Goal: Transaction & Acquisition: Book appointment/travel/reservation

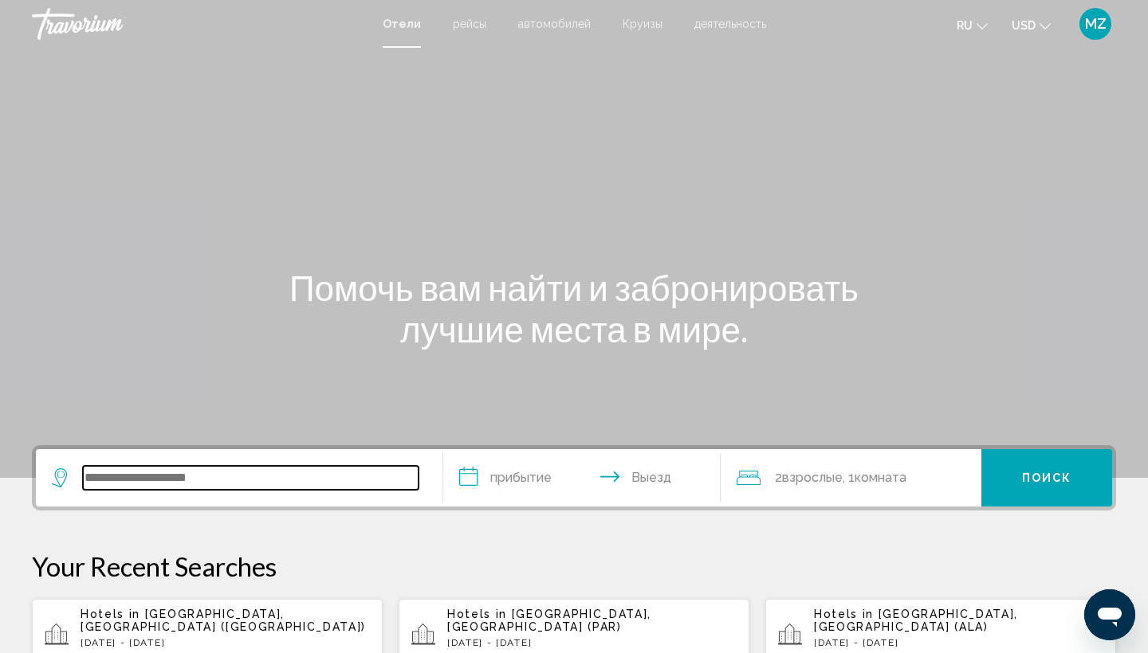
click at [311, 484] on input "Search widget" at bounding box center [250, 478] width 335 height 24
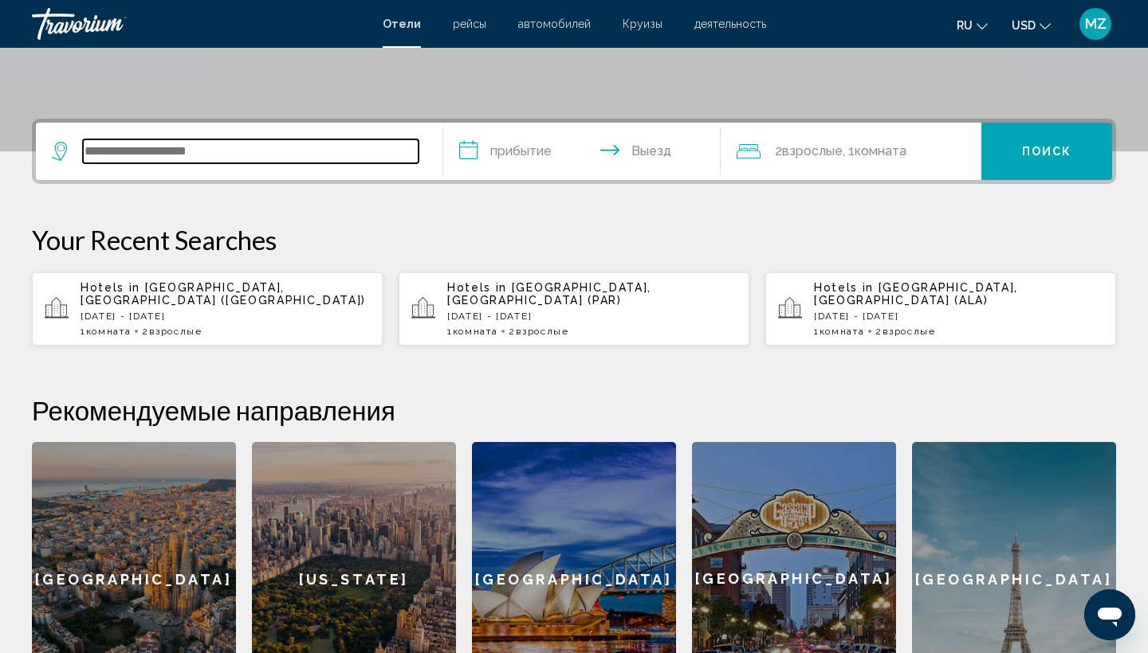
scroll to position [394, 0]
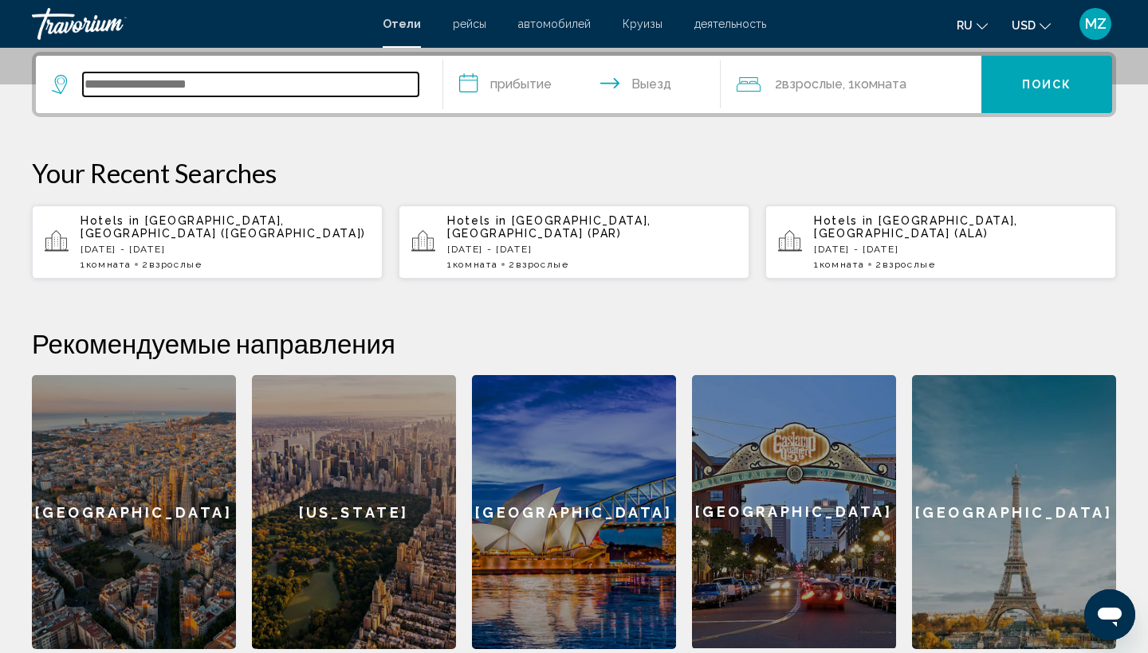
click at [277, 89] on input "Search widget" at bounding box center [250, 85] width 335 height 24
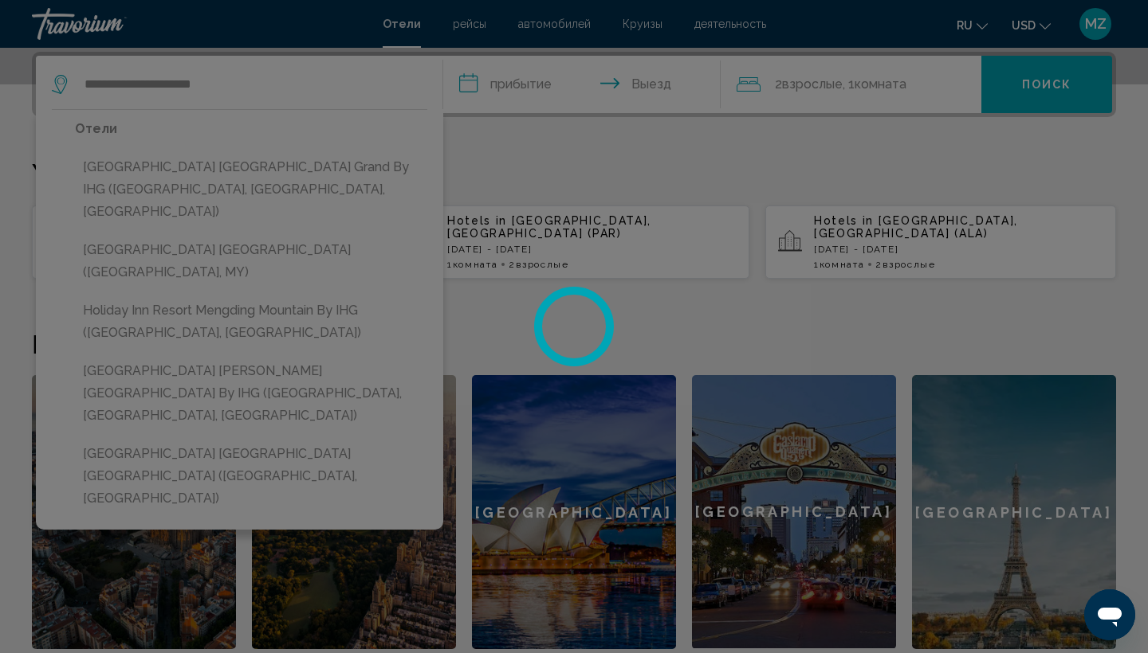
drag, startPoint x: 277, startPoint y: 89, endPoint x: 288, endPoint y: 80, distance: 14.2
click at [288, 80] on div at bounding box center [574, 326] width 1148 height 653
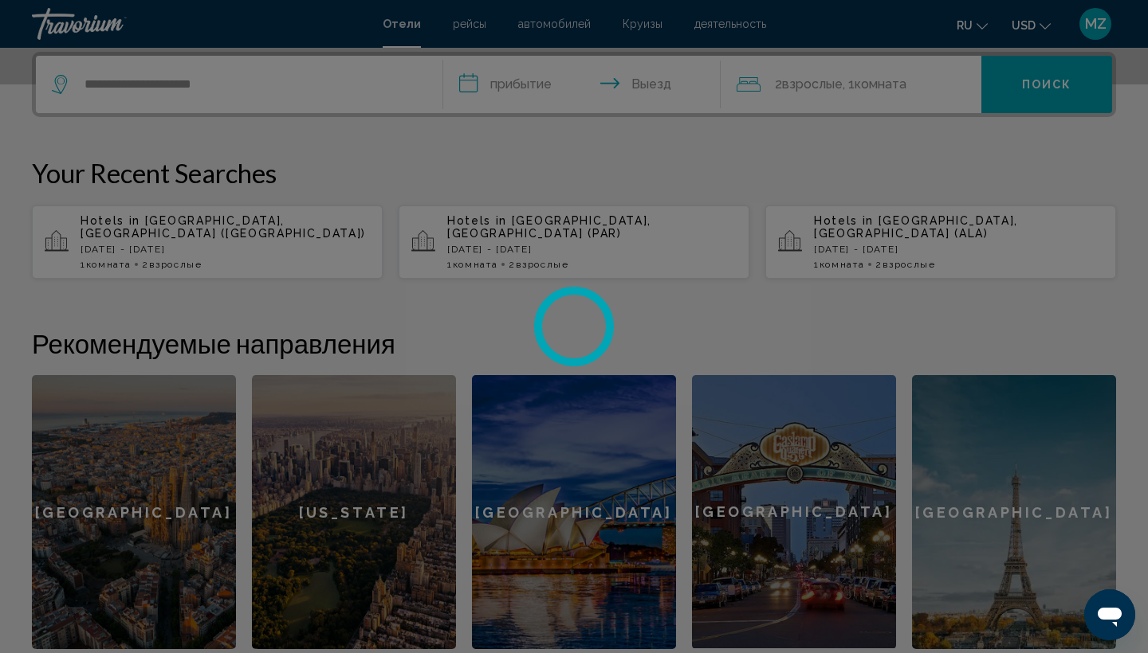
click at [288, 80] on div at bounding box center [574, 326] width 1148 height 653
click at [235, 92] on div at bounding box center [574, 326] width 1148 height 653
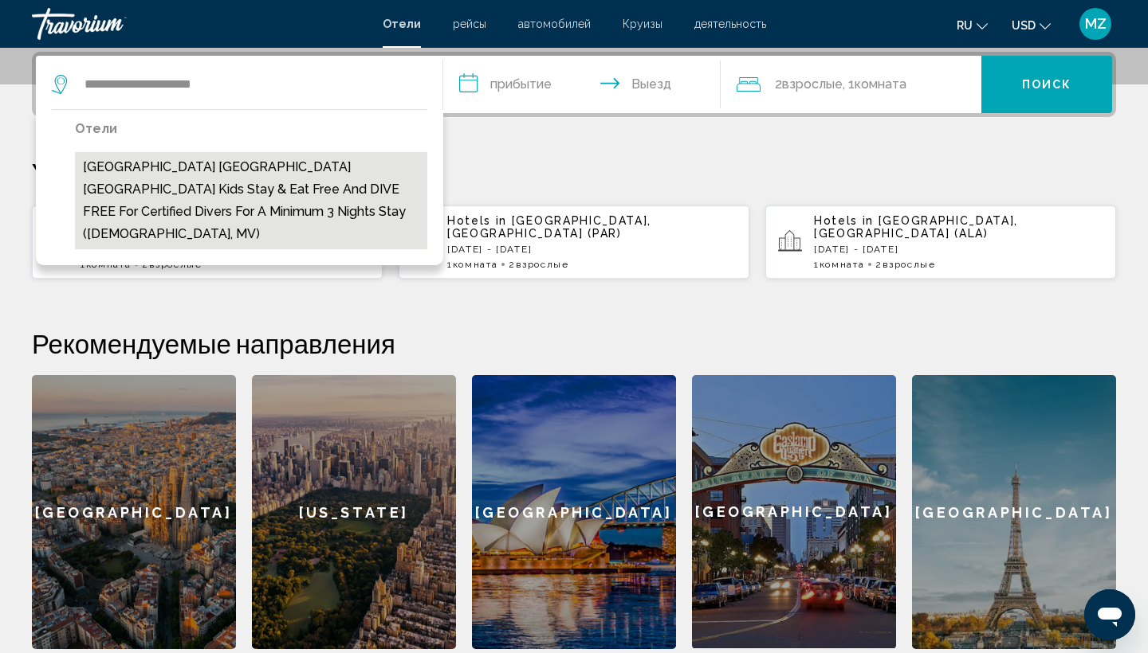
click at [267, 177] on button "[GEOGRAPHIC_DATA] [GEOGRAPHIC_DATA] [GEOGRAPHIC_DATA] Kids Stay & Eat Free and …" at bounding box center [251, 200] width 352 height 97
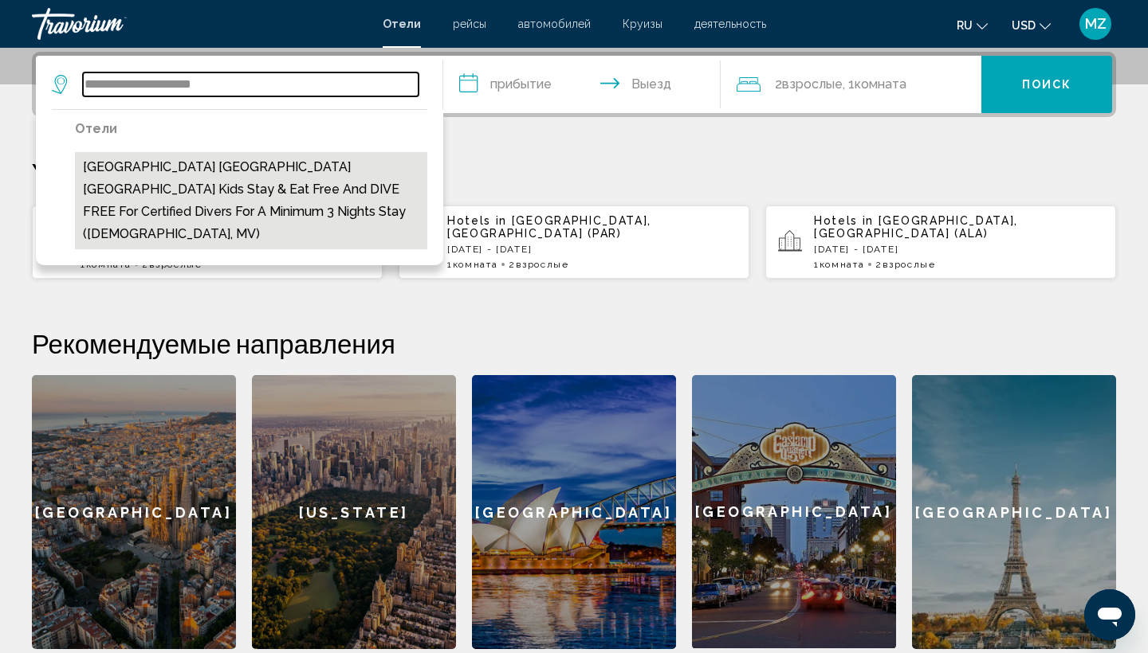
type input "**********"
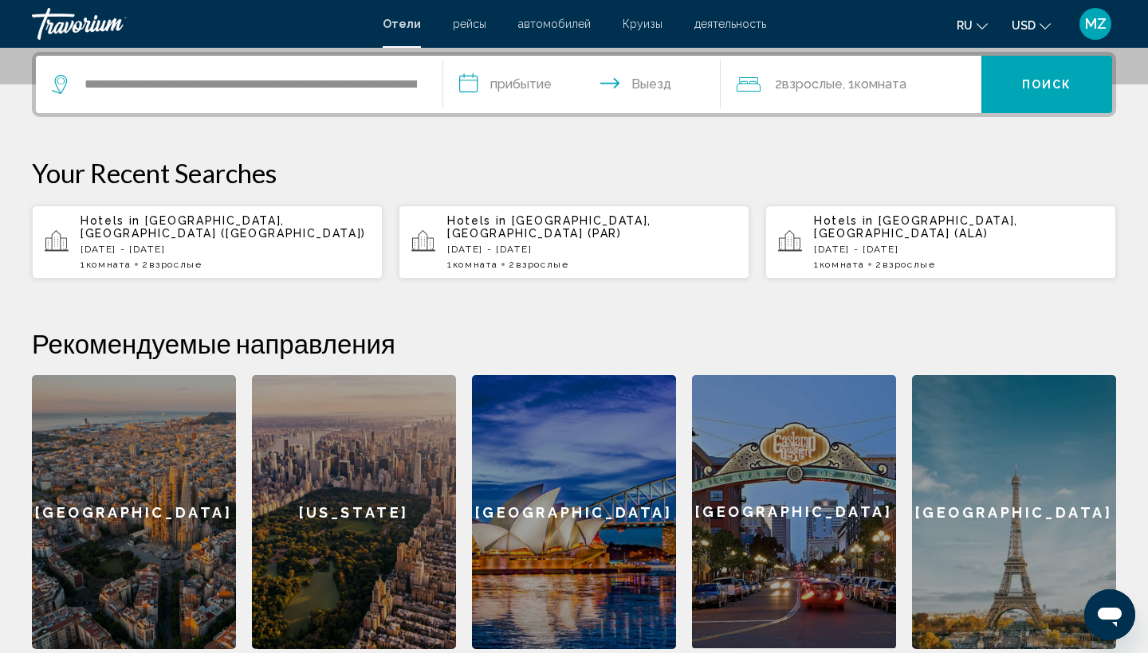
click at [502, 79] on input "**********" at bounding box center [585, 87] width 284 height 62
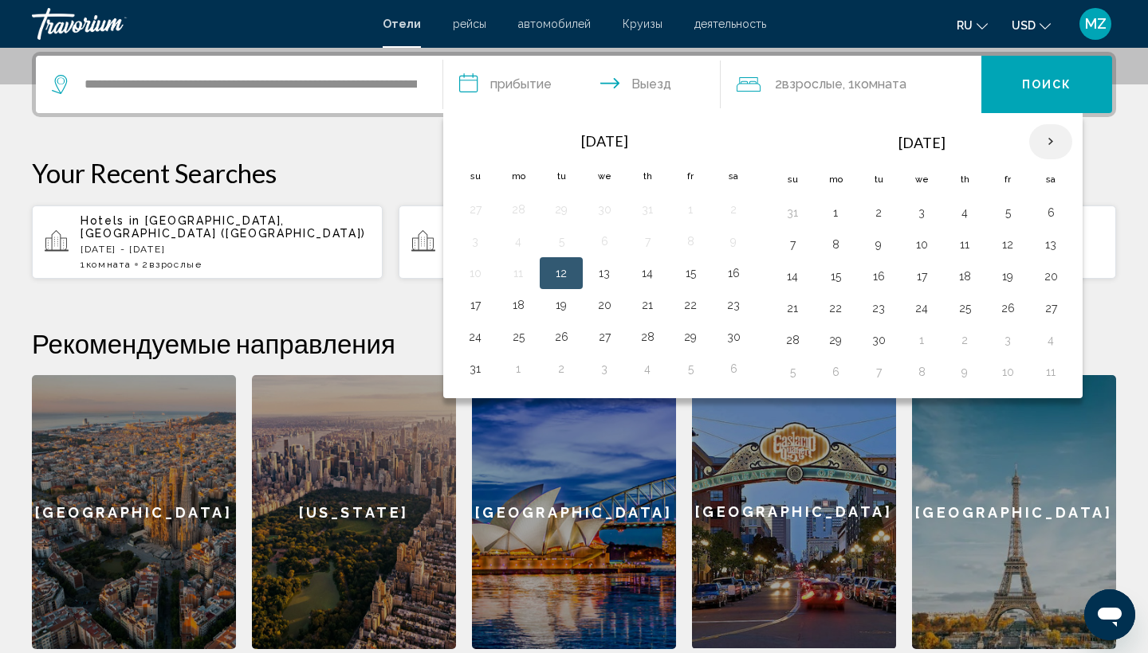
click at [1055, 143] on th "Next month" at bounding box center [1050, 141] width 43 height 35
click at [729, 305] on button "25" at bounding box center [733, 308] width 26 height 22
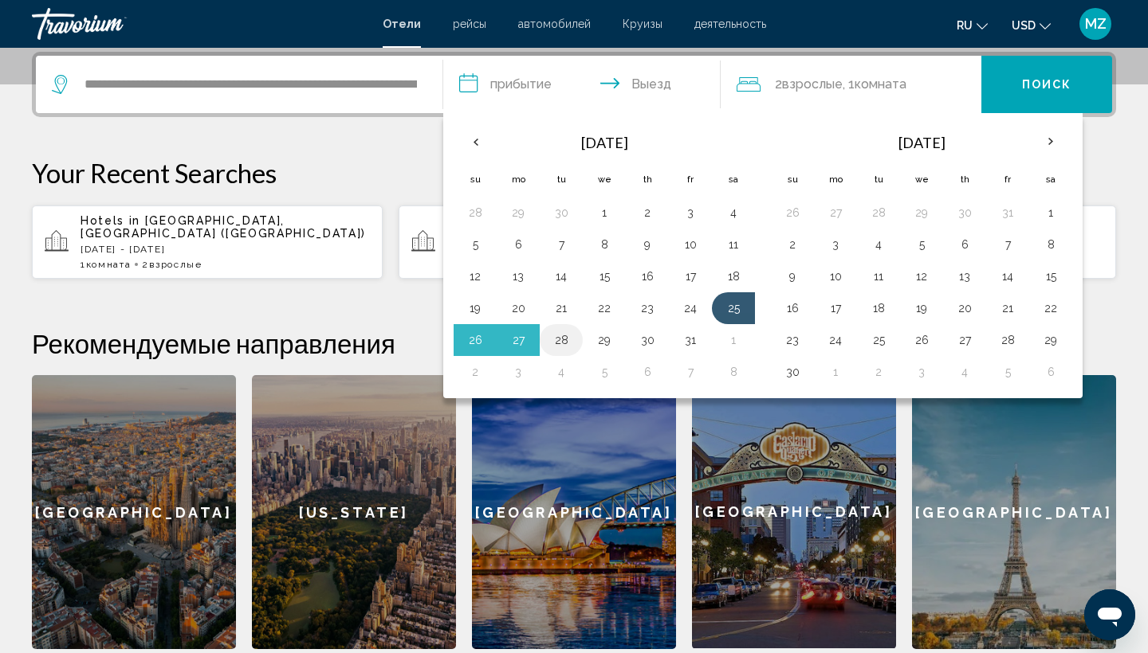
click at [567, 339] on button "28" at bounding box center [561, 340] width 26 height 22
type input "**********"
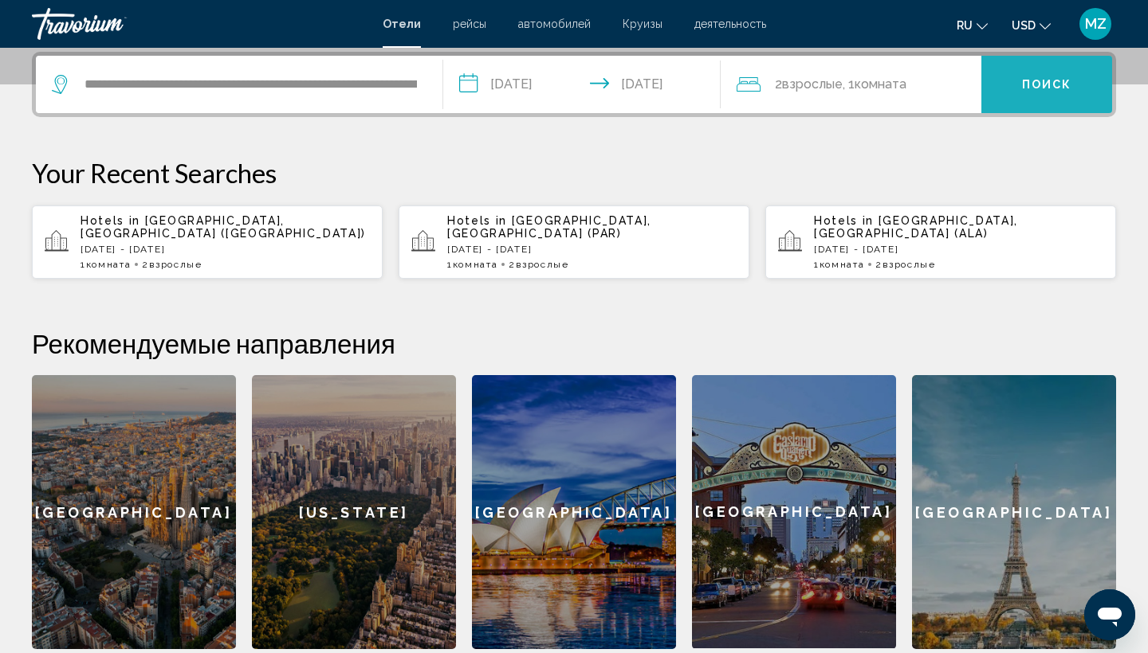
click at [1021, 83] on button "Поиск" at bounding box center [1046, 84] width 131 height 57
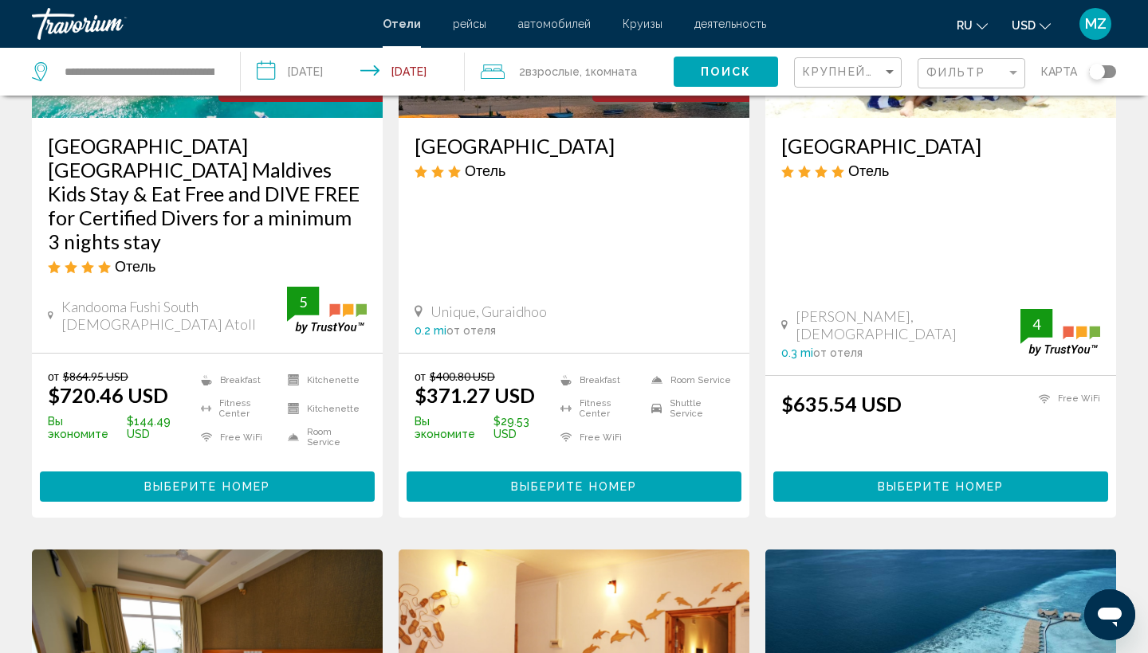
scroll to position [291, 0]
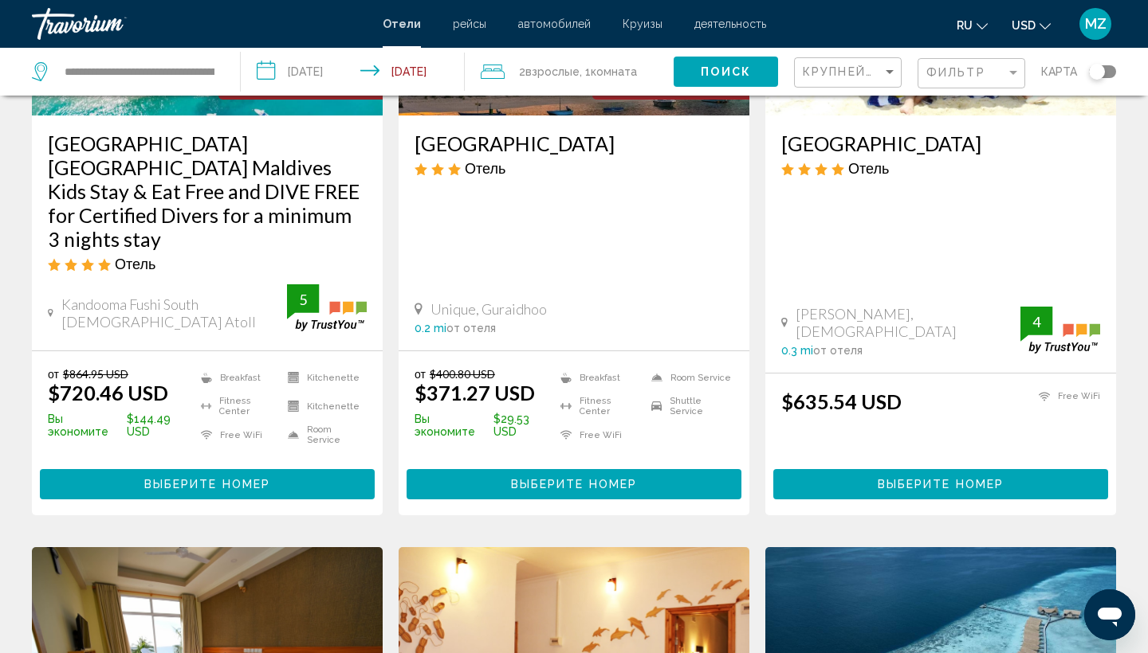
click at [253, 479] on span "Выберите номер" at bounding box center [207, 485] width 126 height 13
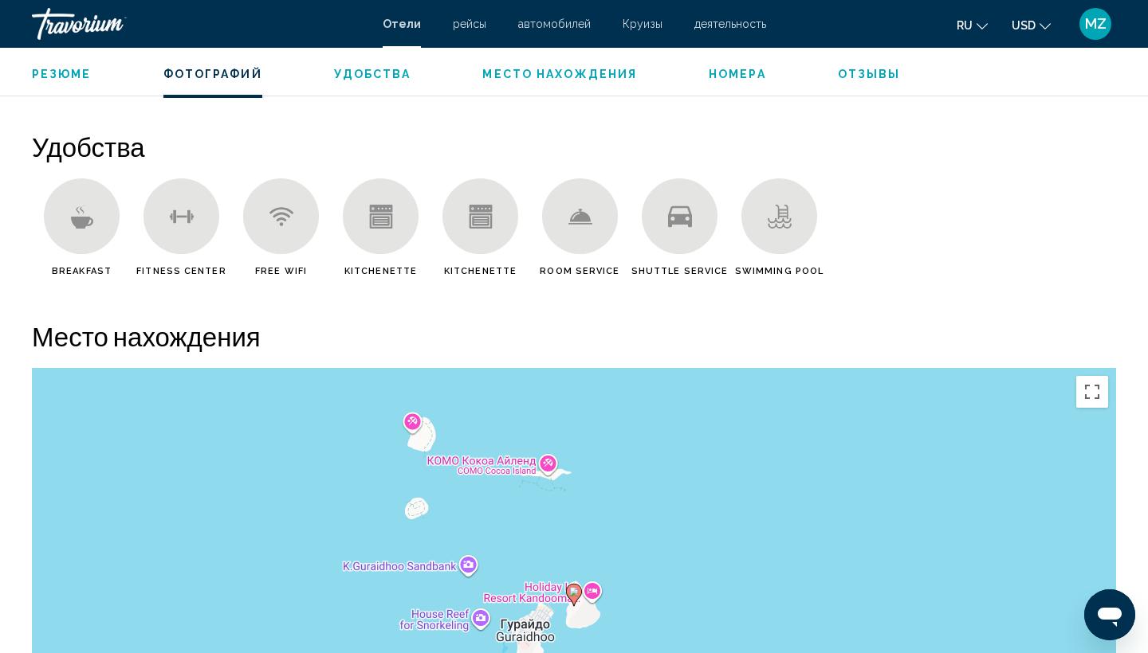
scroll to position [1210, 0]
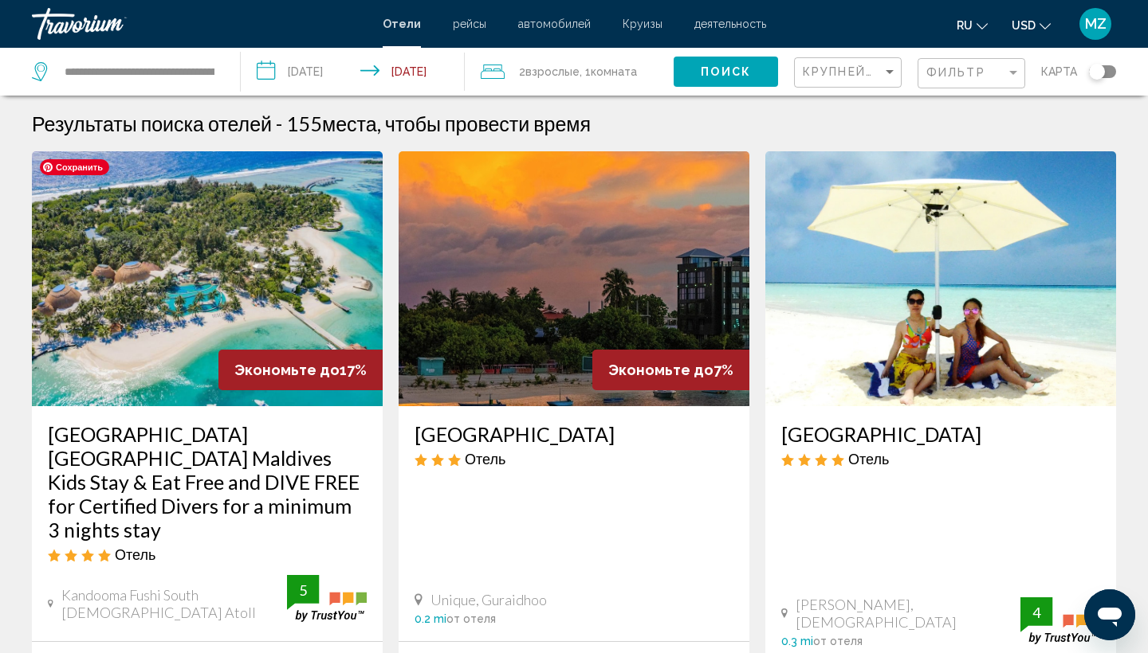
click at [324, 269] on img "Main content" at bounding box center [207, 278] width 351 height 255
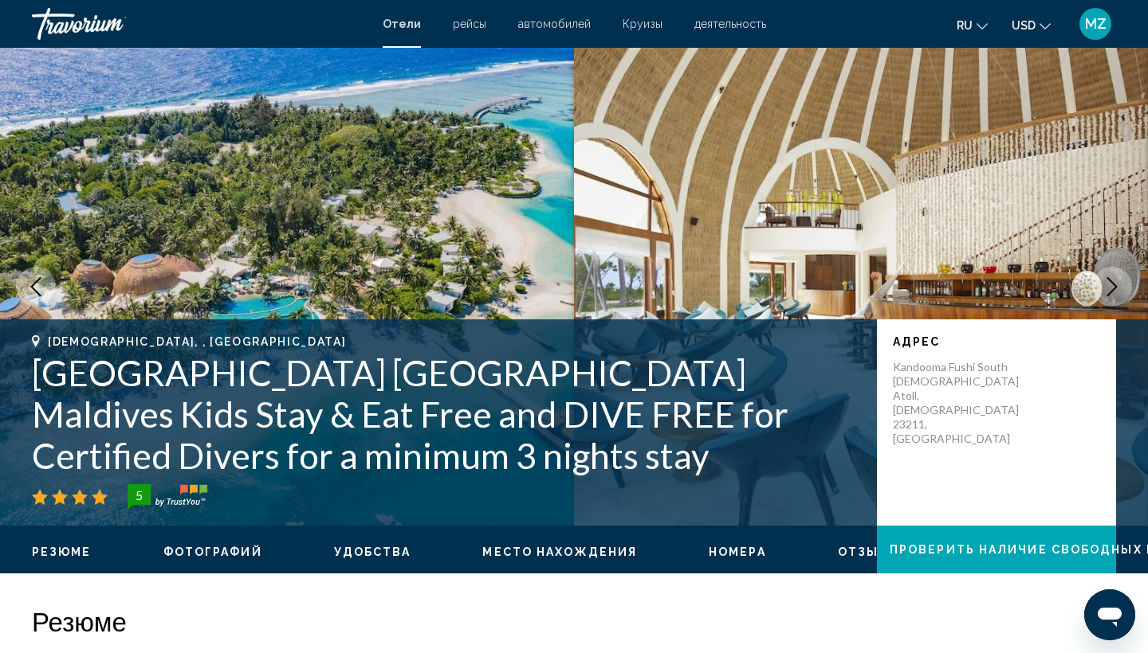
click at [1112, 292] on icon "Next image" at bounding box center [1111, 286] width 19 height 19
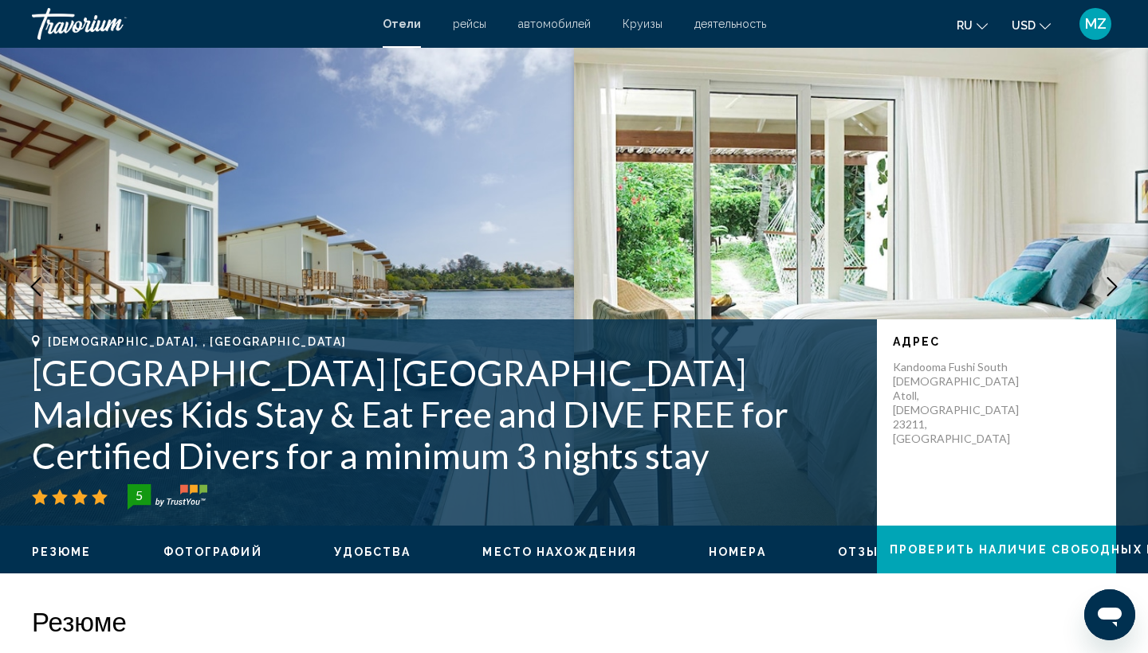
click at [1112, 292] on icon "Next image" at bounding box center [1111, 286] width 19 height 19
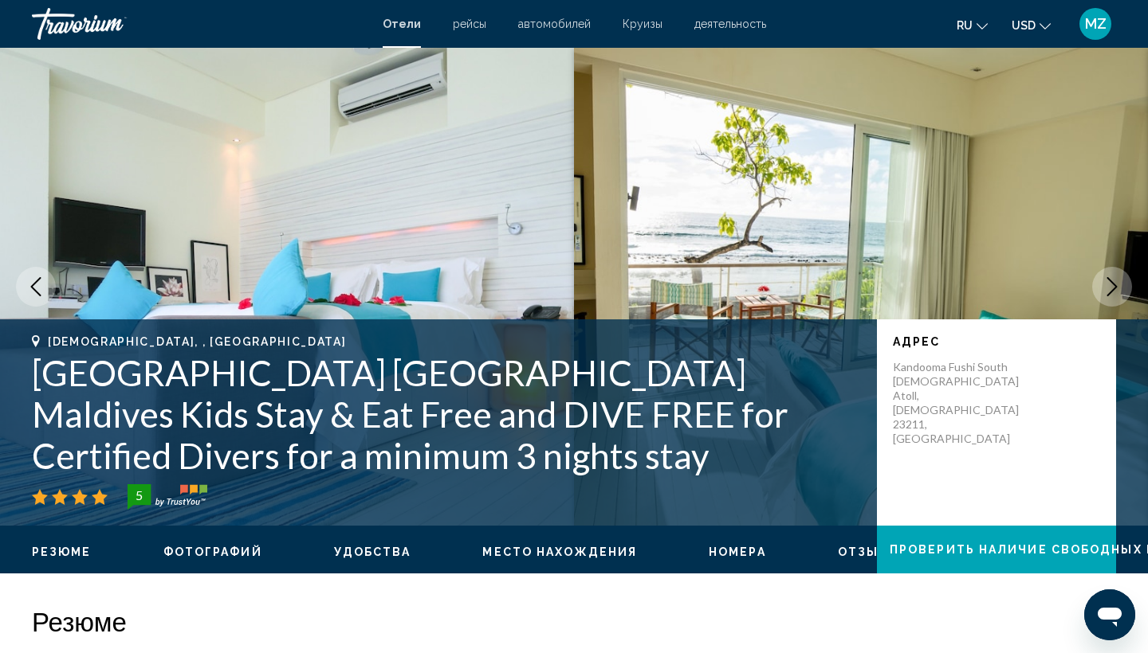
click at [1113, 283] on icon "Next image" at bounding box center [1112, 286] width 10 height 19
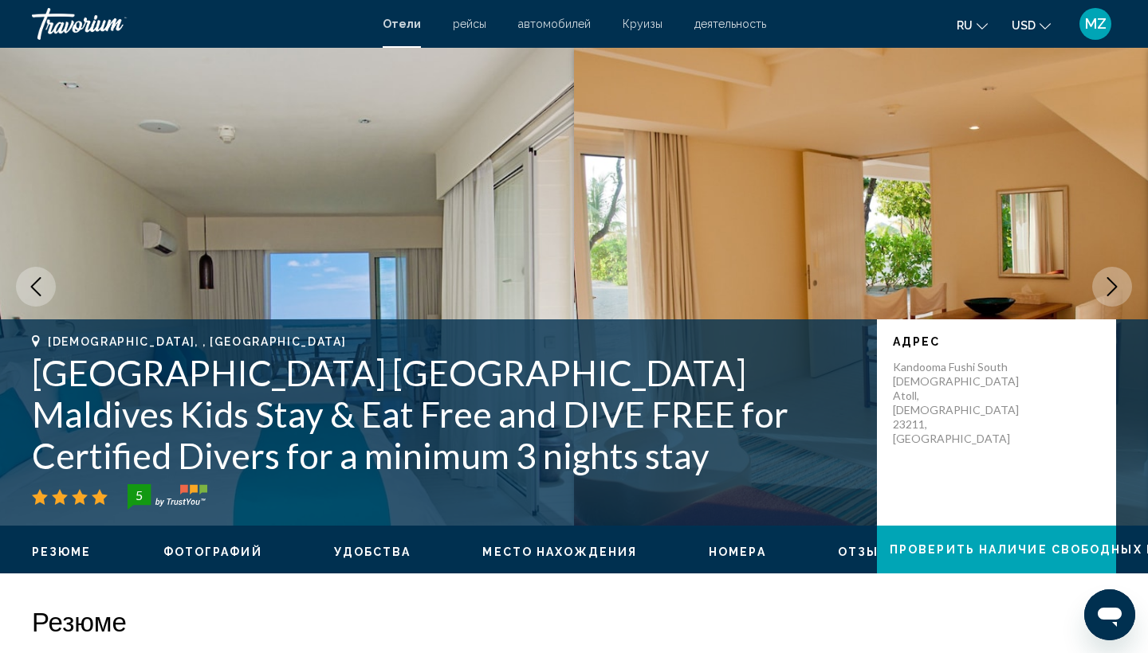
click at [1113, 283] on icon "Next image" at bounding box center [1112, 286] width 10 height 19
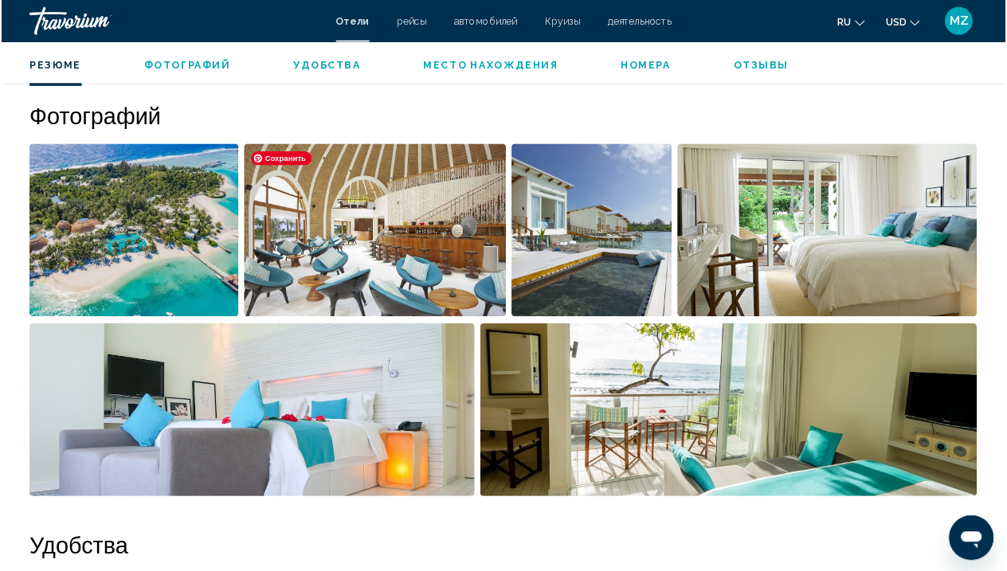
scroll to position [766, 0]
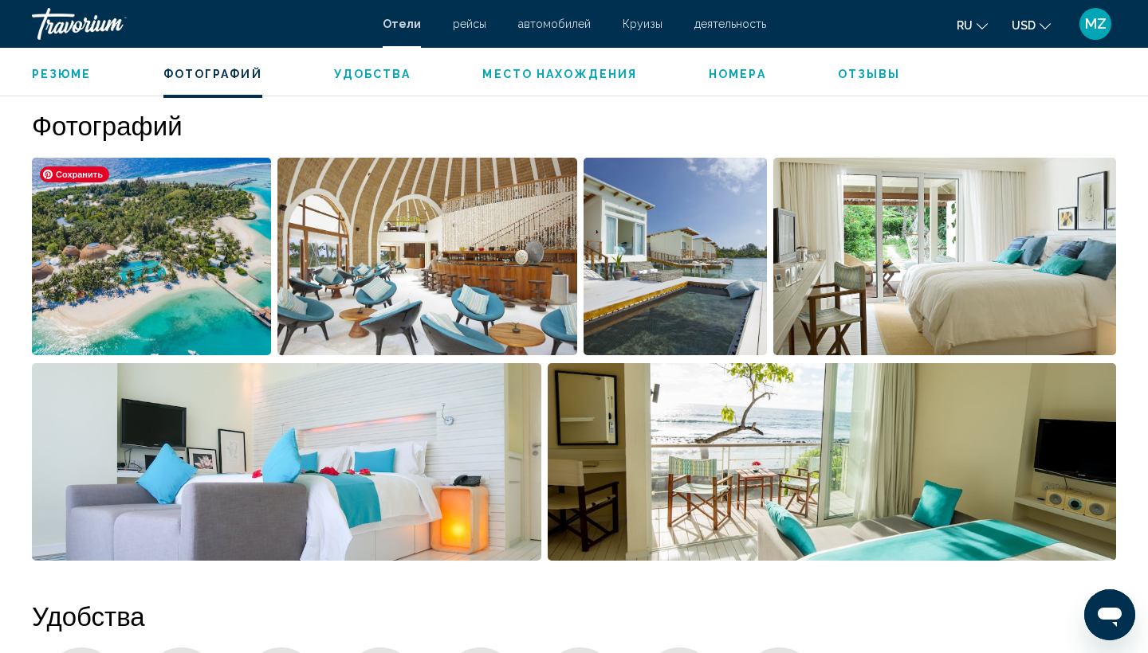
click at [184, 292] on img "Open full-screen image slider" at bounding box center [151, 257] width 239 height 198
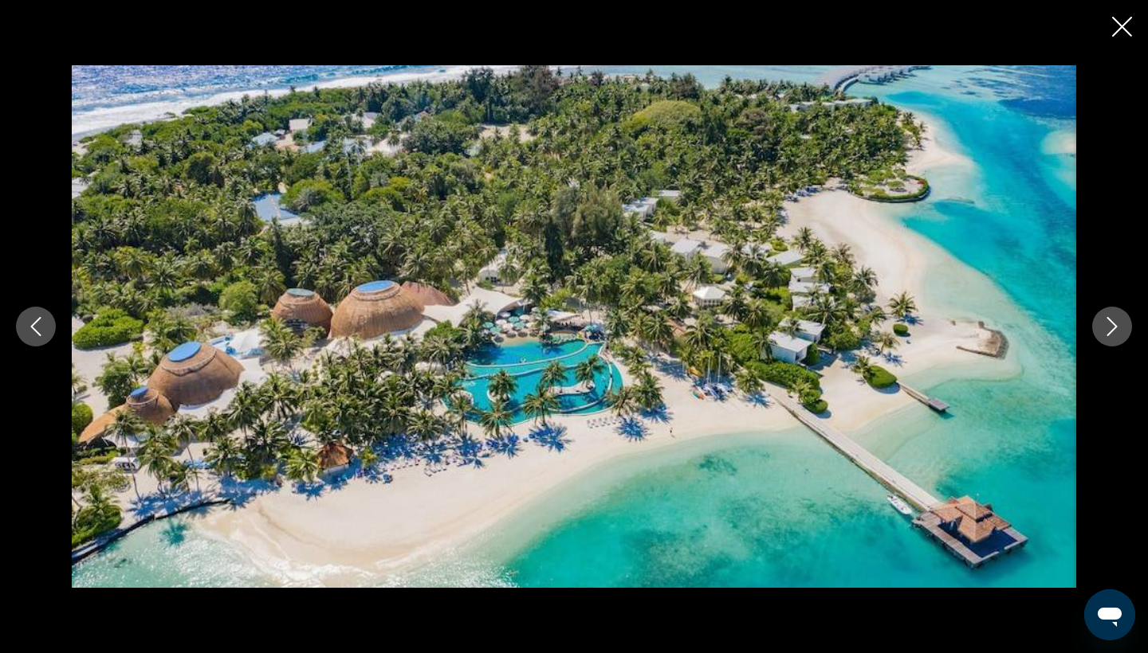
click at [1104, 318] on icon "Next image" at bounding box center [1111, 326] width 19 height 19
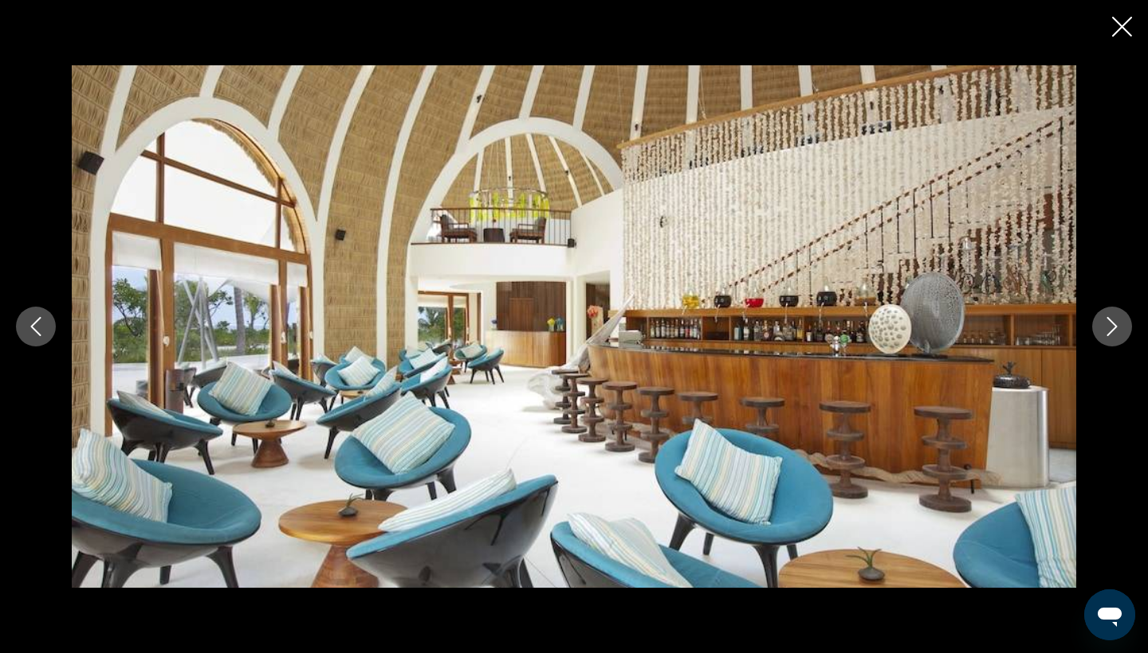
click at [1104, 318] on icon "Next image" at bounding box center [1111, 326] width 19 height 19
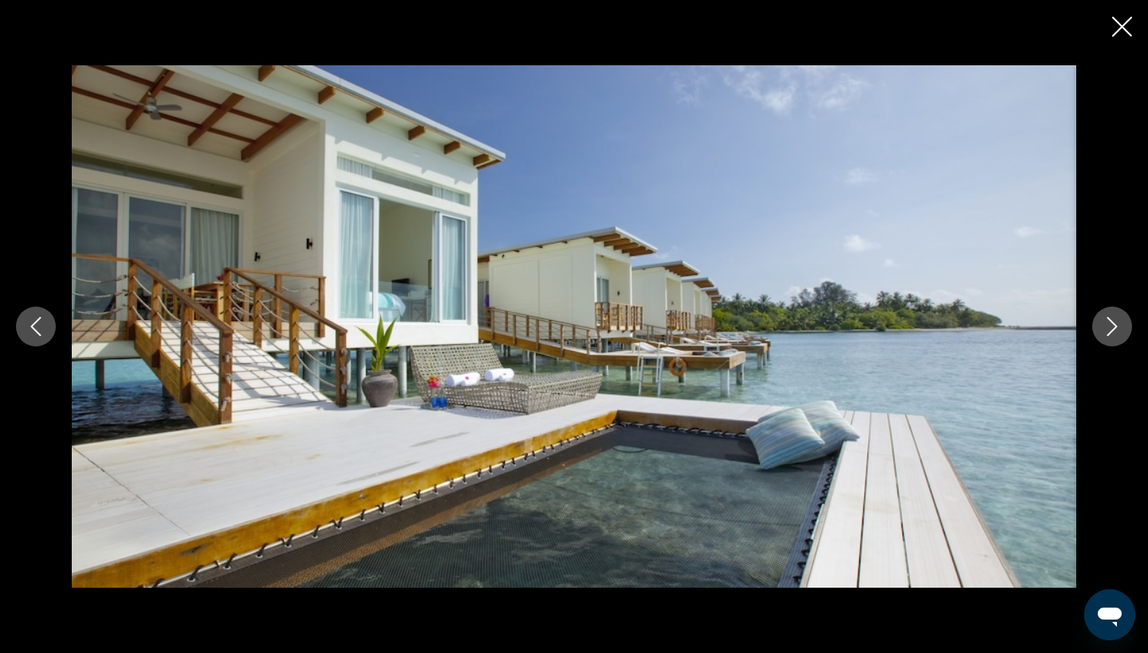
click at [37, 332] on icon "Previous image" at bounding box center [36, 326] width 10 height 19
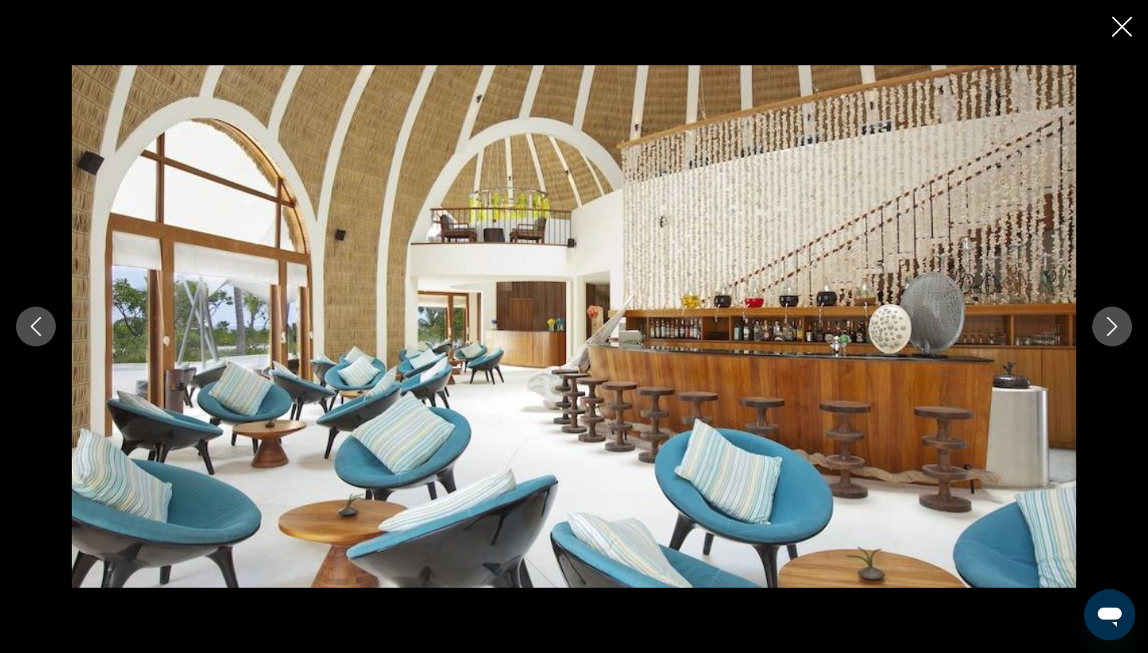
click at [37, 332] on icon "Previous image" at bounding box center [36, 326] width 10 height 19
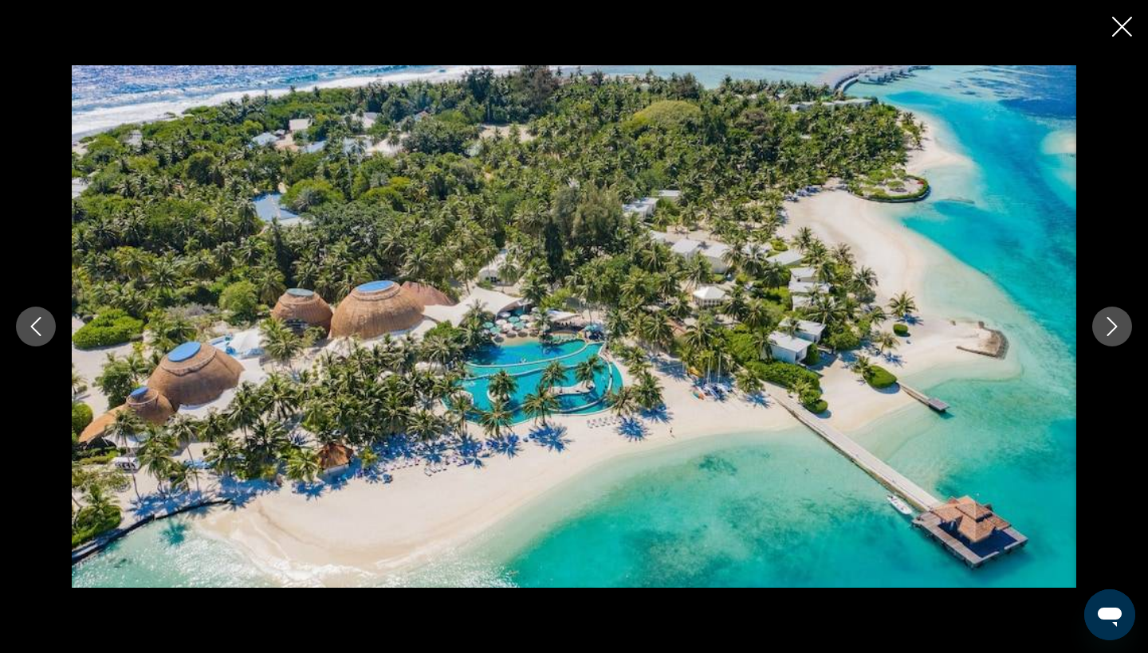
click at [1115, 332] on icon "Next image" at bounding box center [1111, 326] width 19 height 19
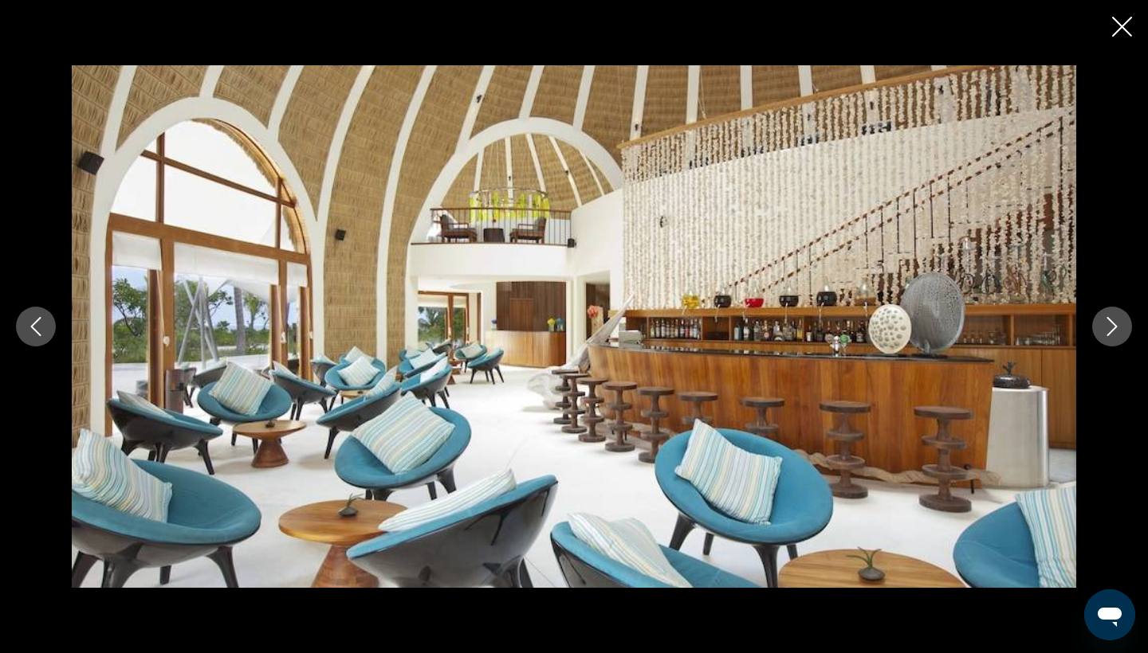
click at [1115, 332] on icon "Next image" at bounding box center [1111, 326] width 19 height 19
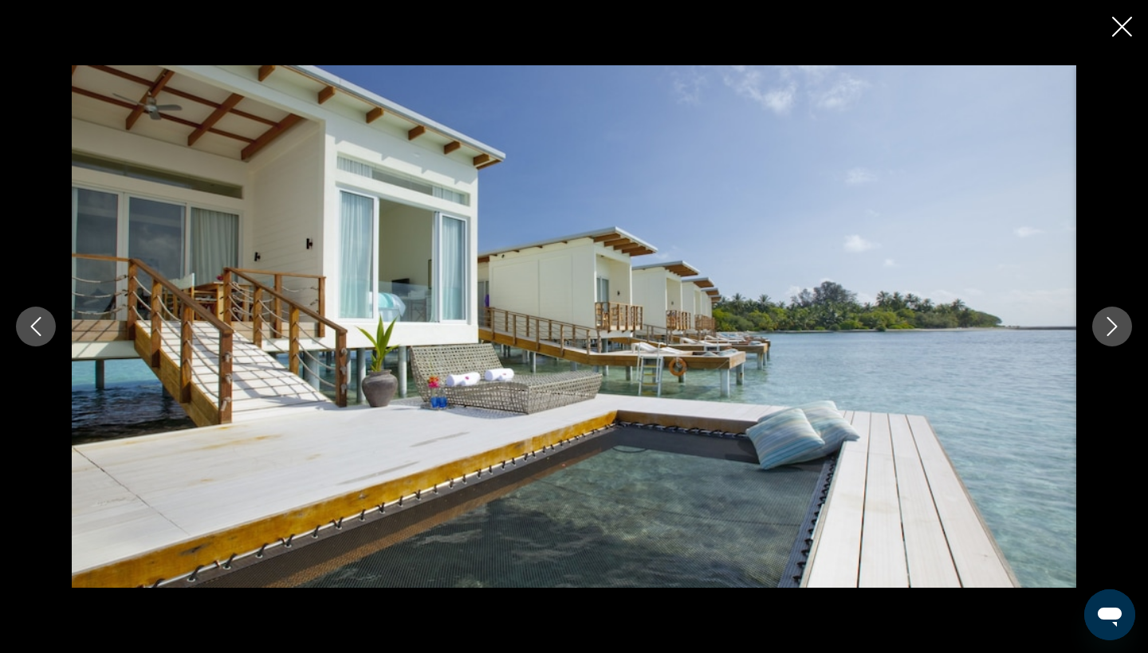
click at [1115, 332] on icon "Next image" at bounding box center [1111, 326] width 19 height 19
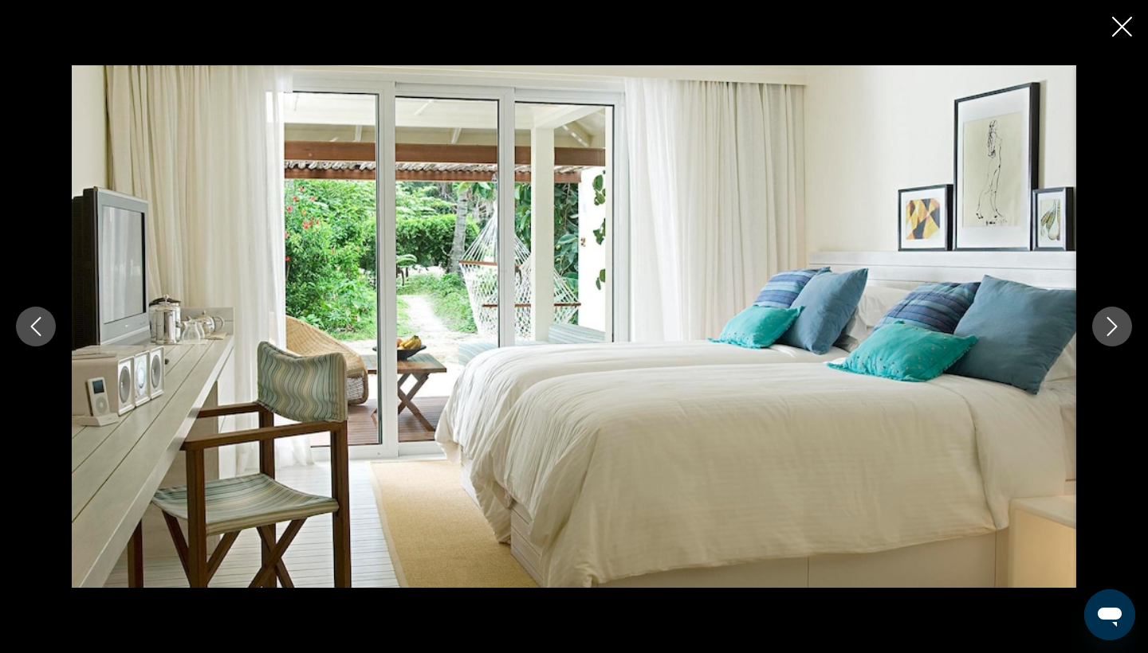
click at [1115, 332] on icon "Next image" at bounding box center [1111, 326] width 19 height 19
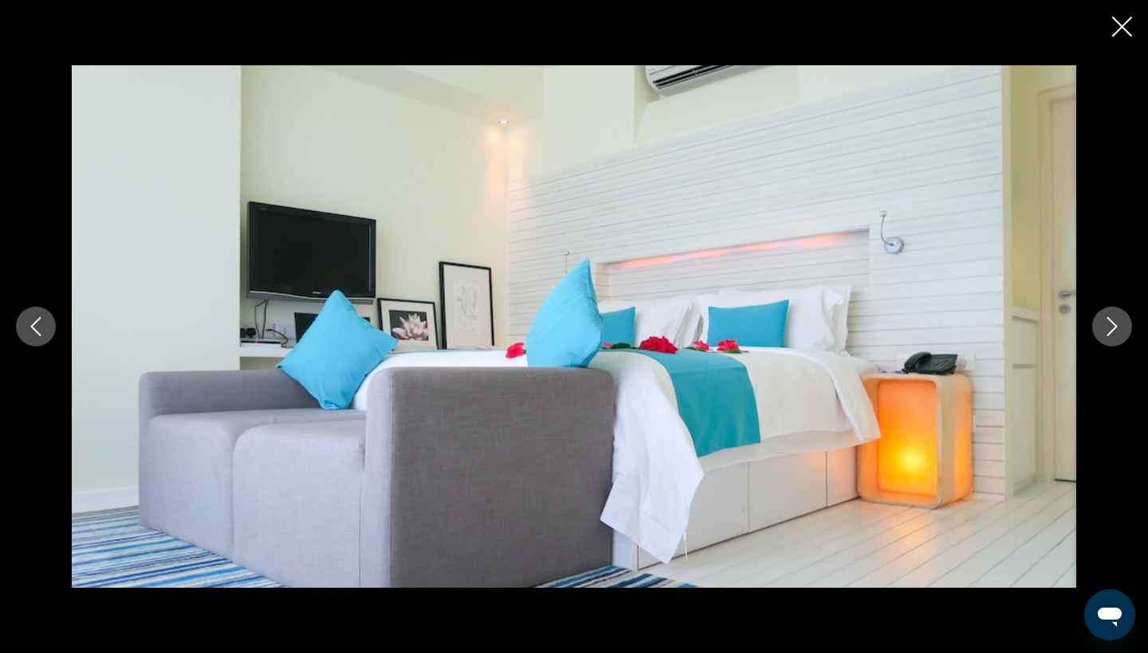
click at [1115, 332] on icon "Next image" at bounding box center [1111, 326] width 19 height 19
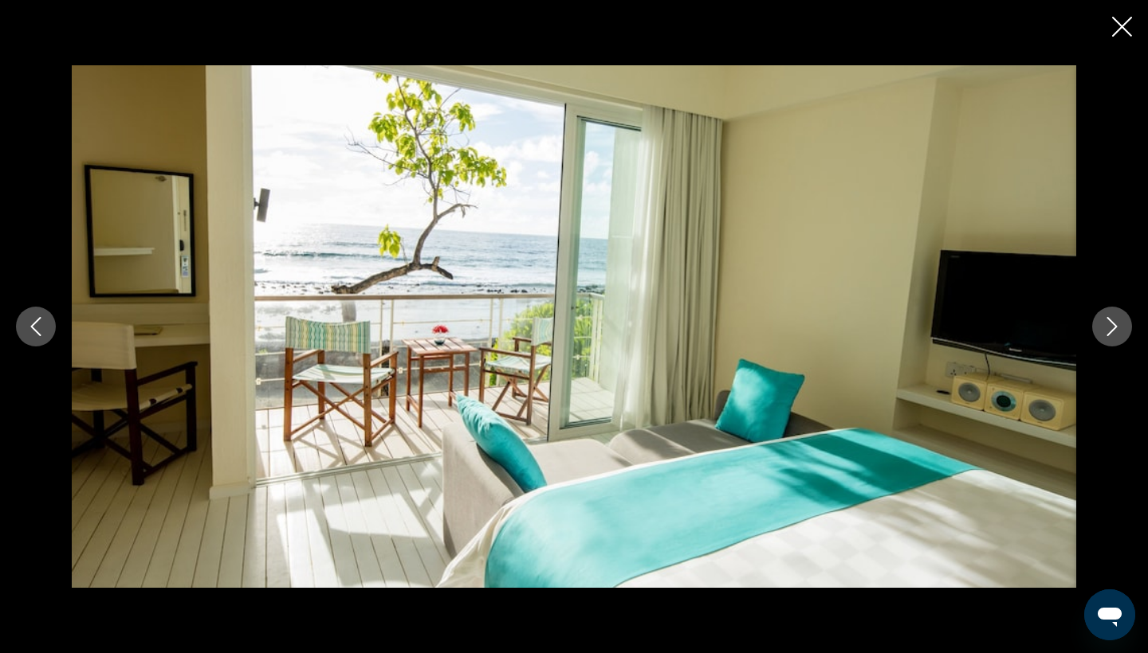
click at [1115, 332] on icon "Next image" at bounding box center [1111, 326] width 19 height 19
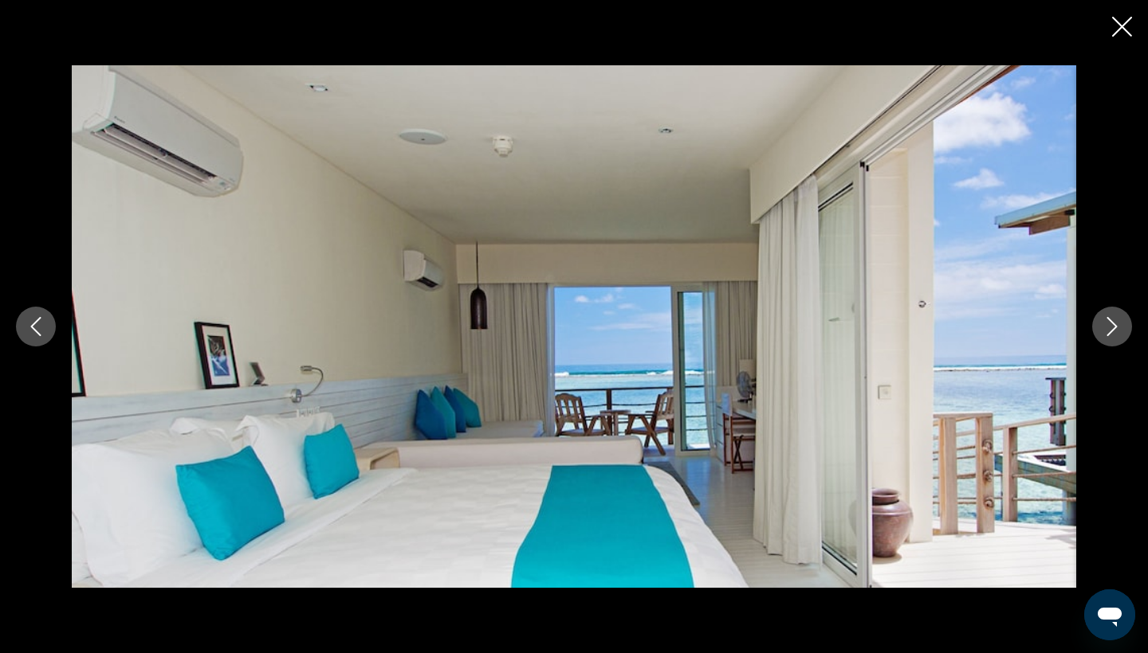
click at [1115, 332] on icon "Next image" at bounding box center [1111, 326] width 19 height 19
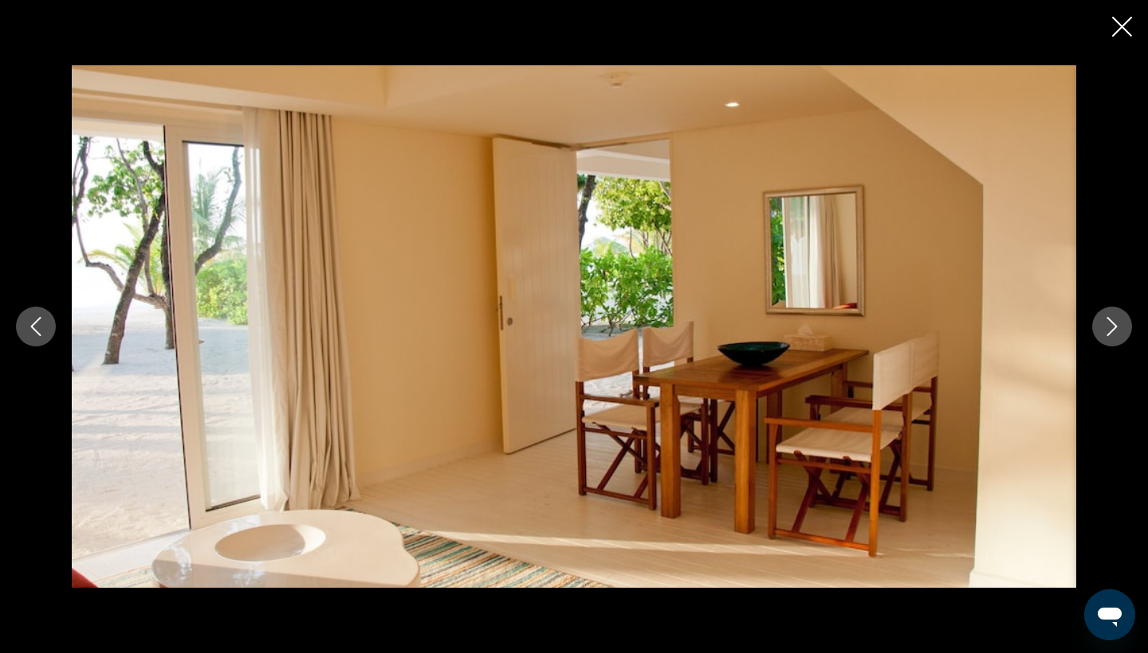
click at [1115, 332] on icon "Next image" at bounding box center [1111, 326] width 19 height 19
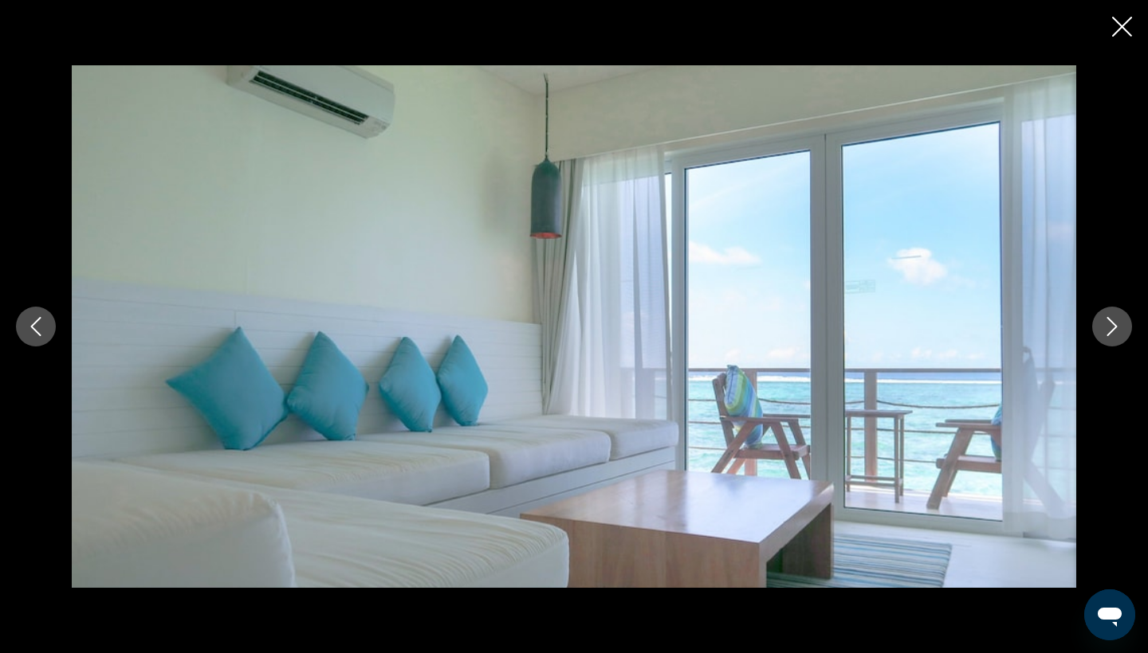
click at [1115, 332] on icon "Next image" at bounding box center [1111, 326] width 19 height 19
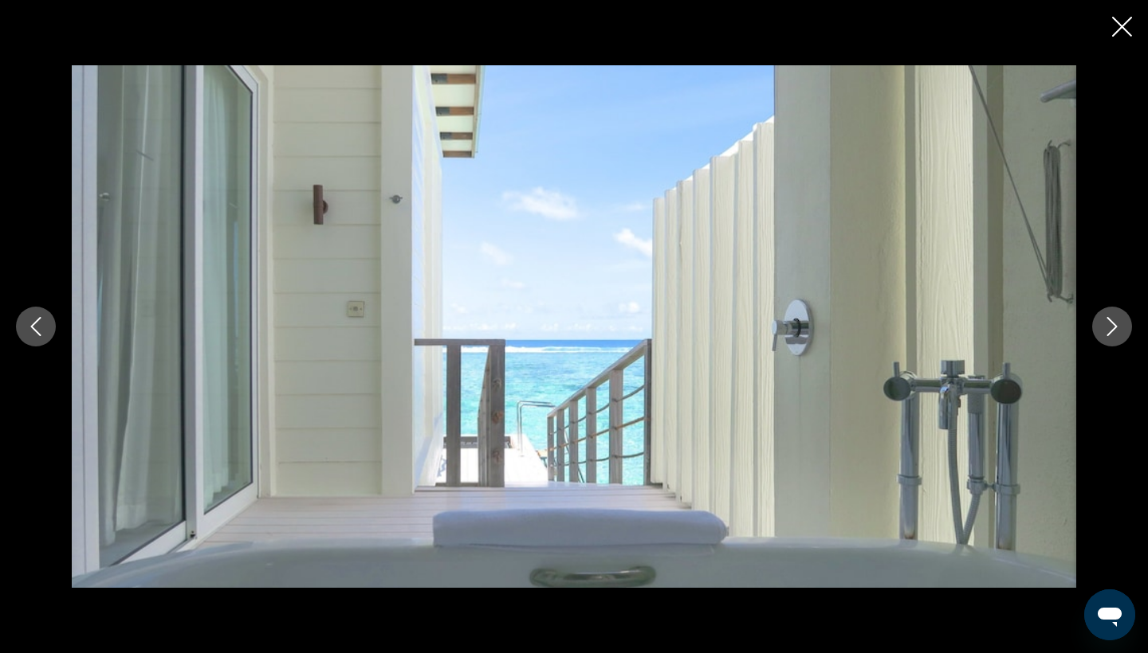
click at [1115, 332] on icon "Next image" at bounding box center [1111, 326] width 19 height 19
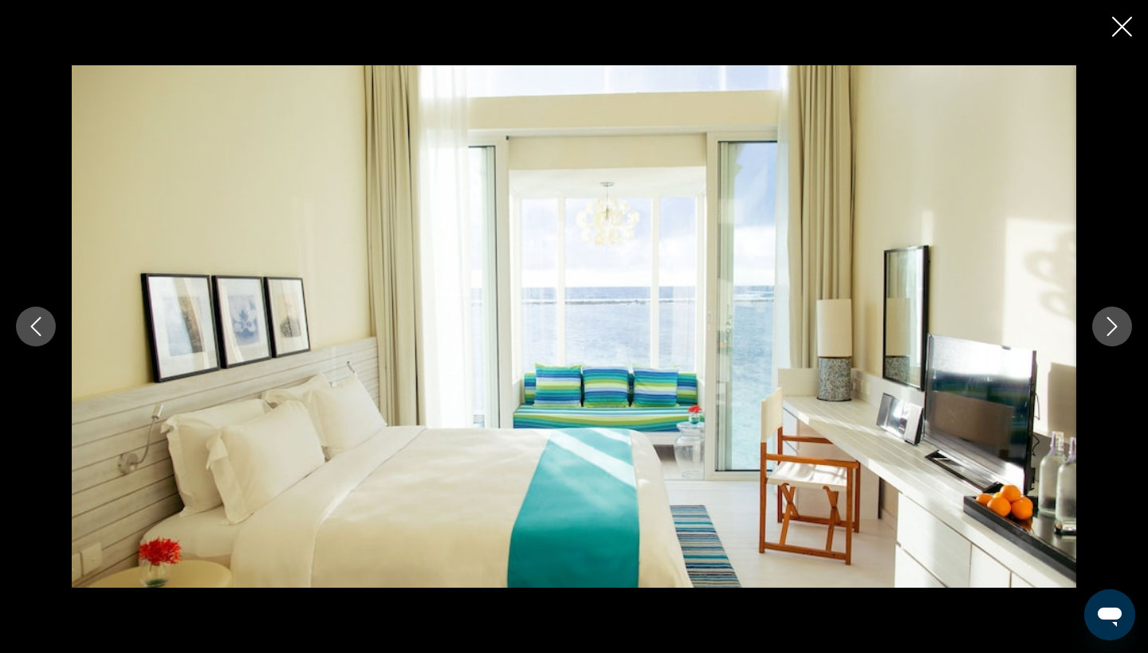
click at [1115, 332] on icon "Next image" at bounding box center [1111, 326] width 19 height 19
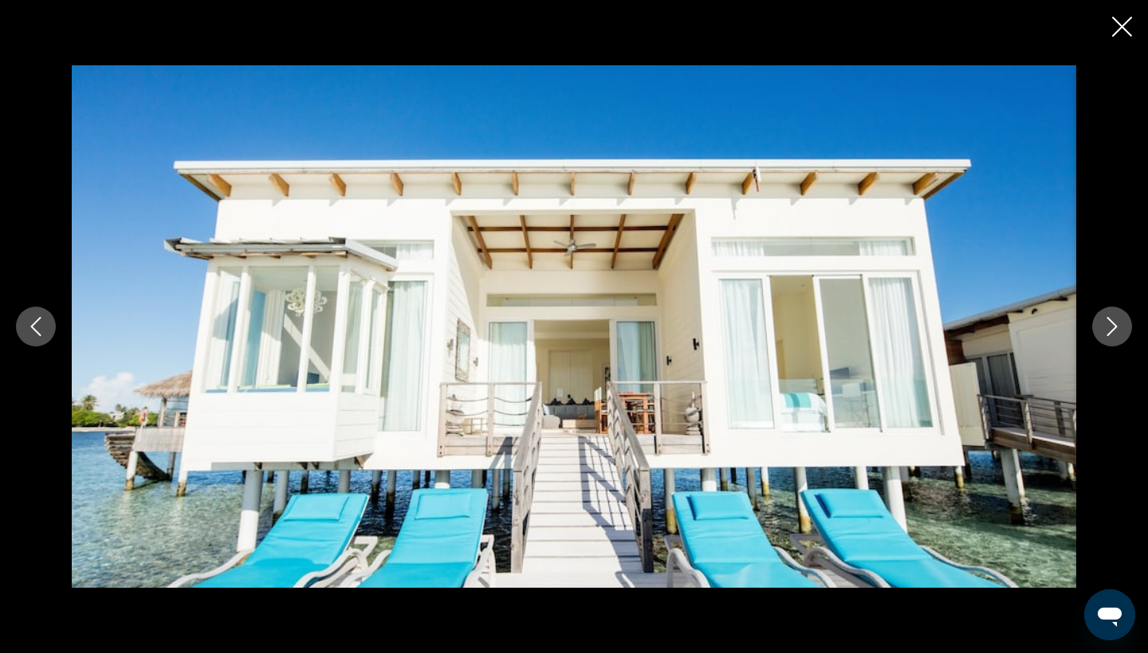
click at [1115, 332] on icon "Next image" at bounding box center [1111, 326] width 19 height 19
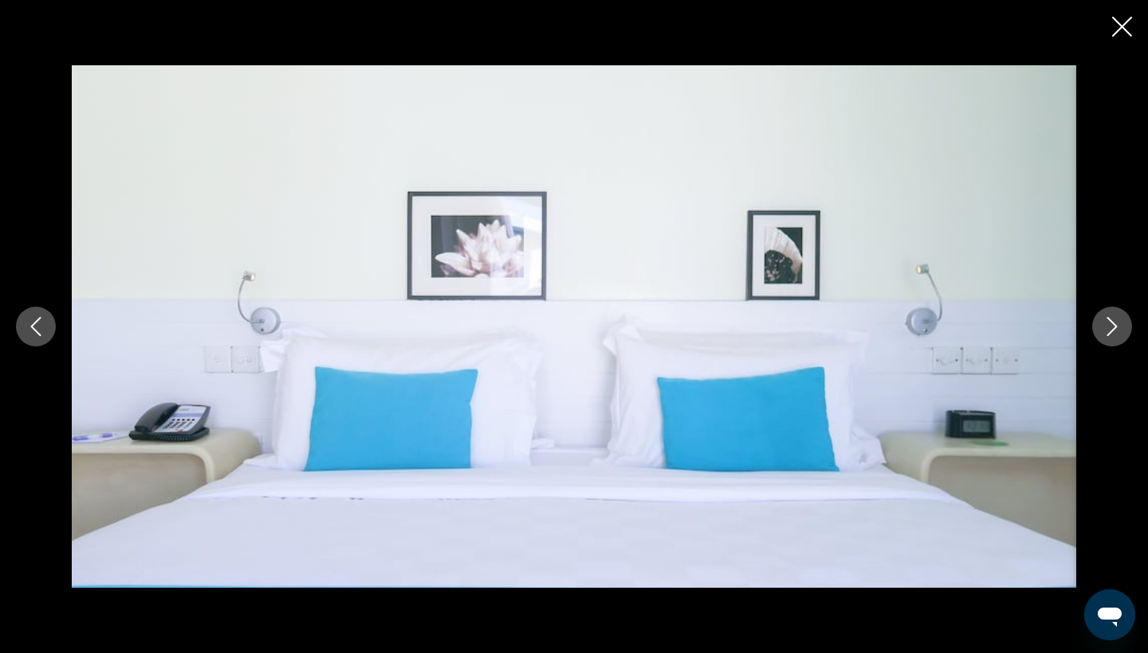
click at [1115, 332] on icon "Next image" at bounding box center [1111, 326] width 19 height 19
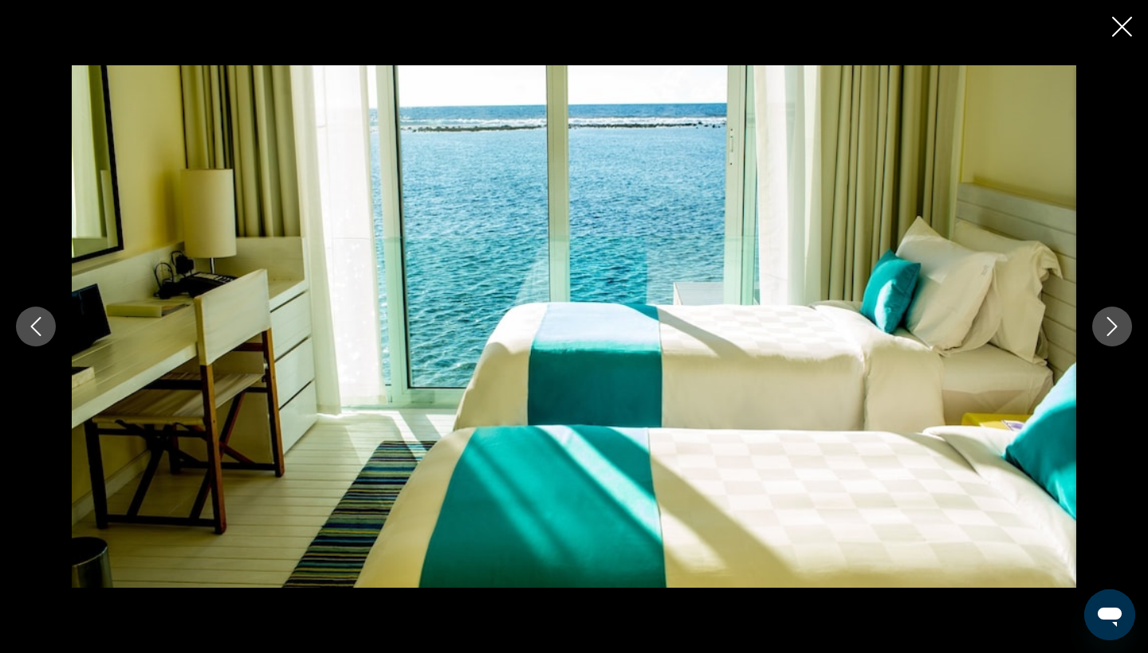
click at [1115, 332] on icon "Next image" at bounding box center [1111, 326] width 19 height 19
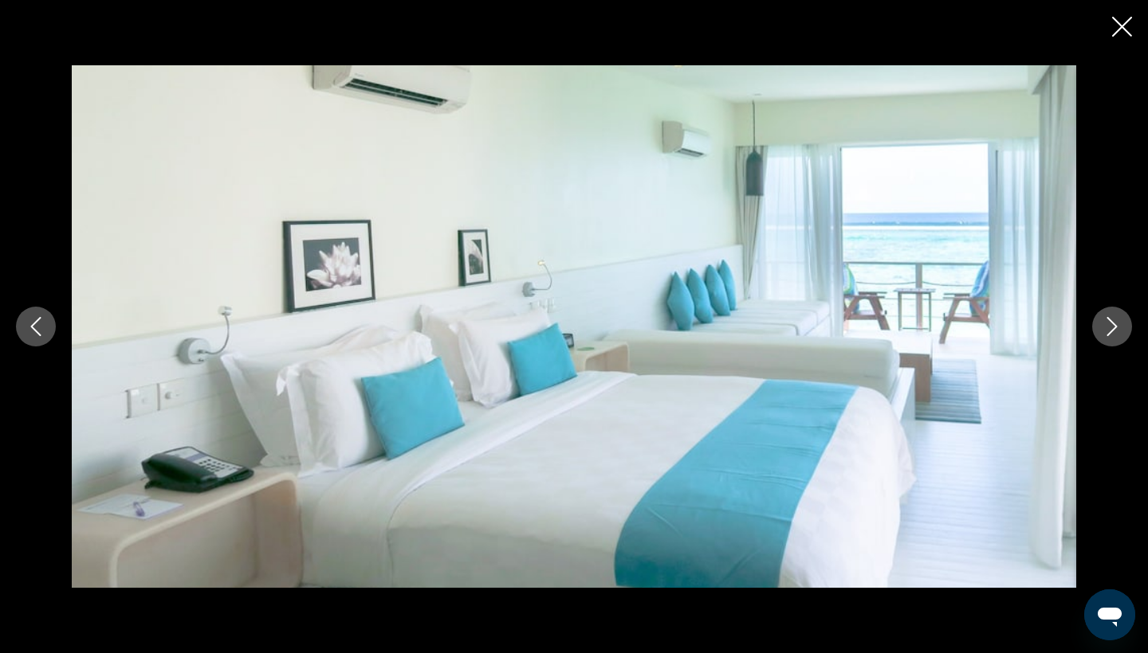
click at [1115, 332] on icon "Next image" at bounding box center [1111, 326] width 19 height 19
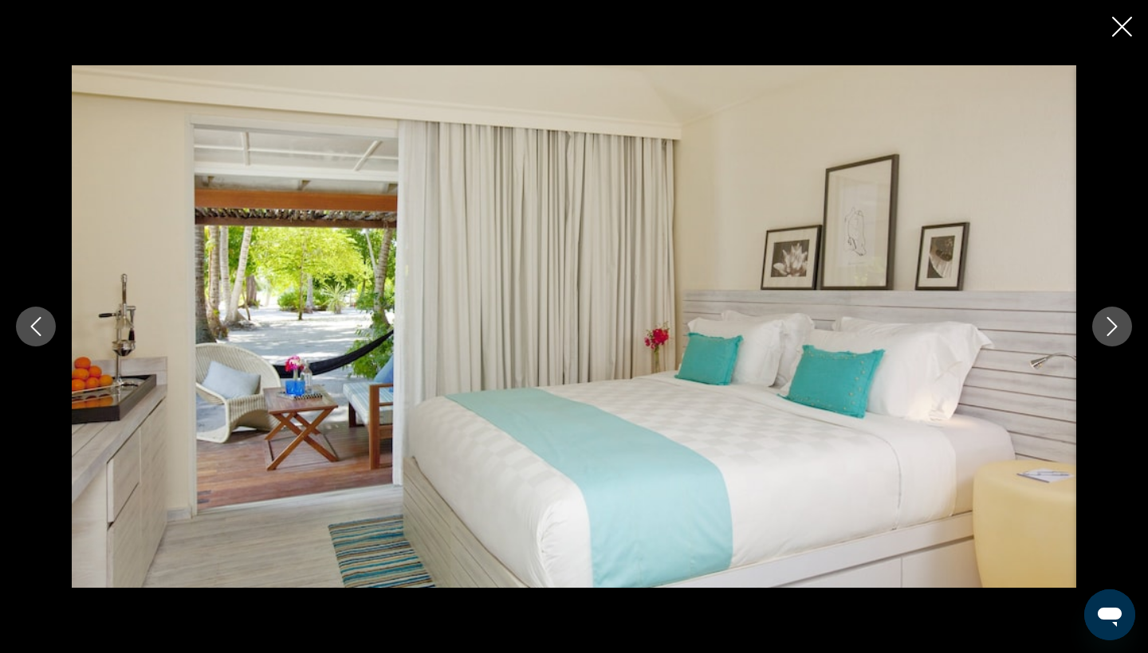
click at [1115, 332] on icon "Next image" at bounding box center [1111, 326] width 19 height 19
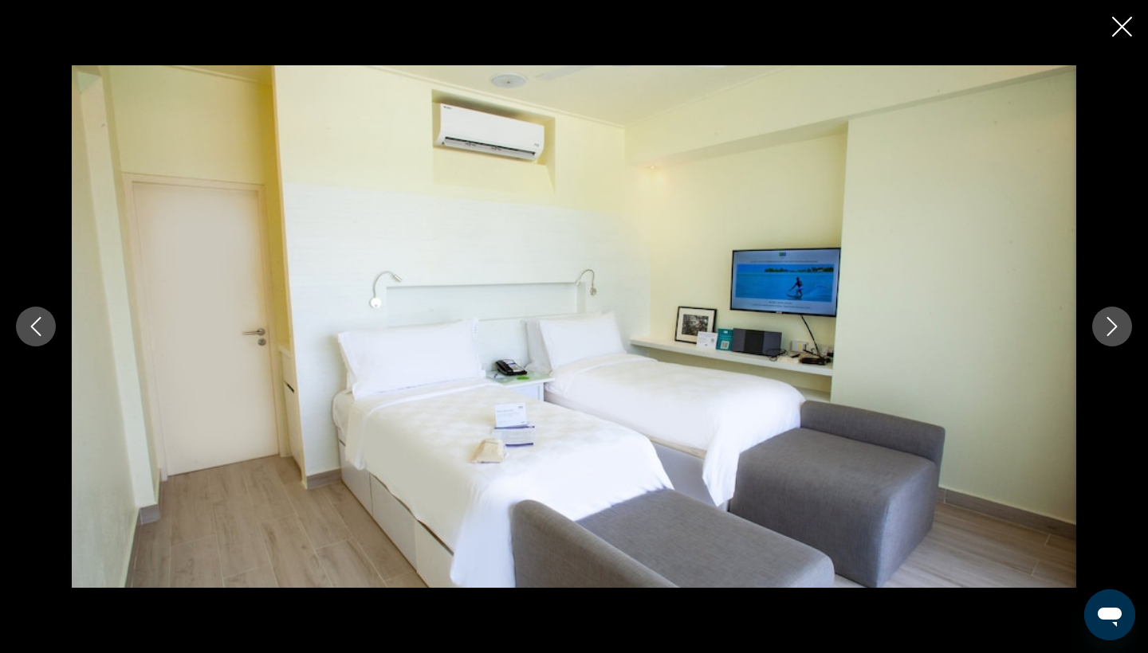
click at [36, 326] on icon "Previous image" at bounding box center [35, 326] width 19 height 19
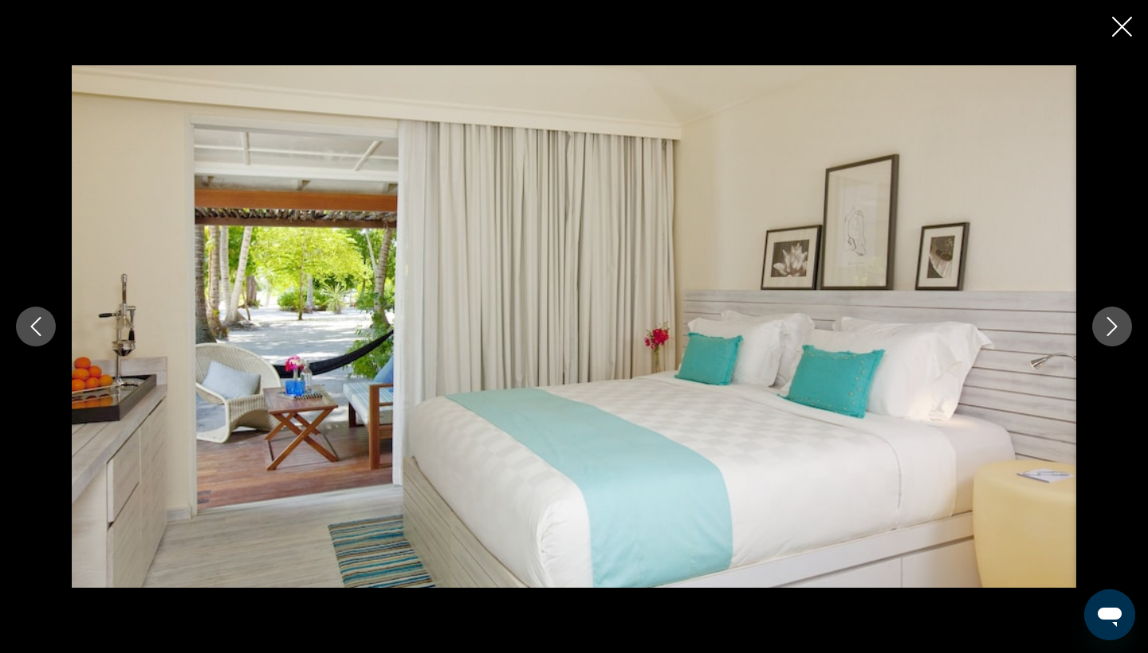
click at [1102, 335] on icon "Next image" at bounding box center [1111, 326] width 19 height 19
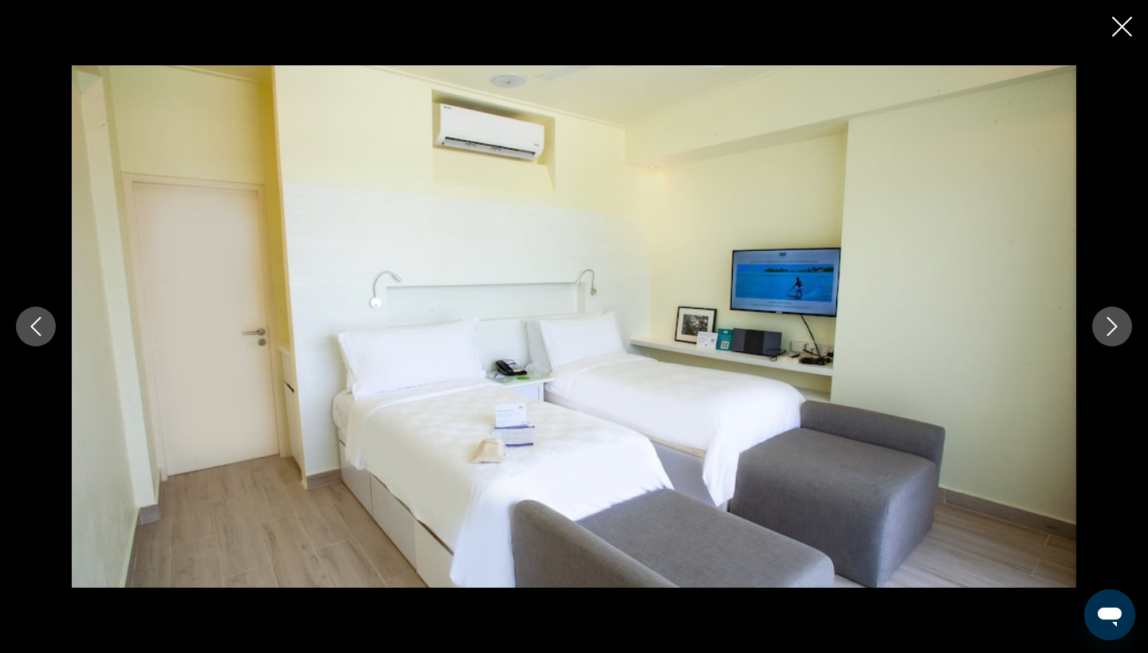
click at [1102, 335] on icon "Next image" at bounding box center [1111, 326] width 19 height 19
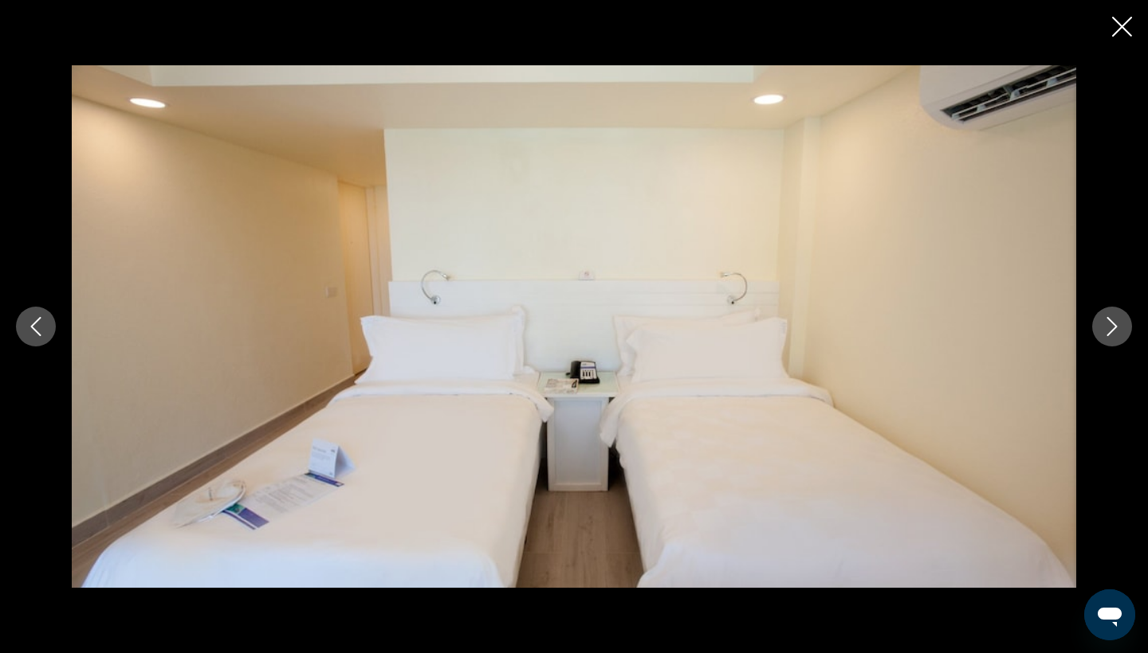
click at [1102, 335] on icon "Next image" at bounding box center [1111, 326] width 19 height 19
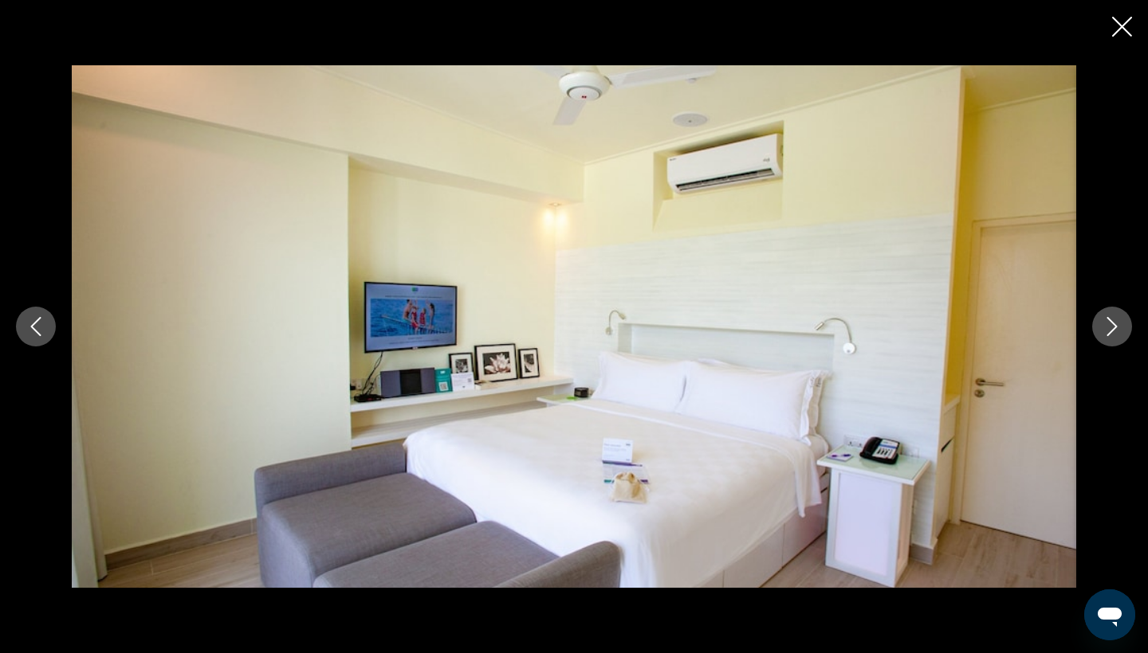
click at [1102, 335] on icon "Next image" at bounding box center [1111, 326] width 19 height 19
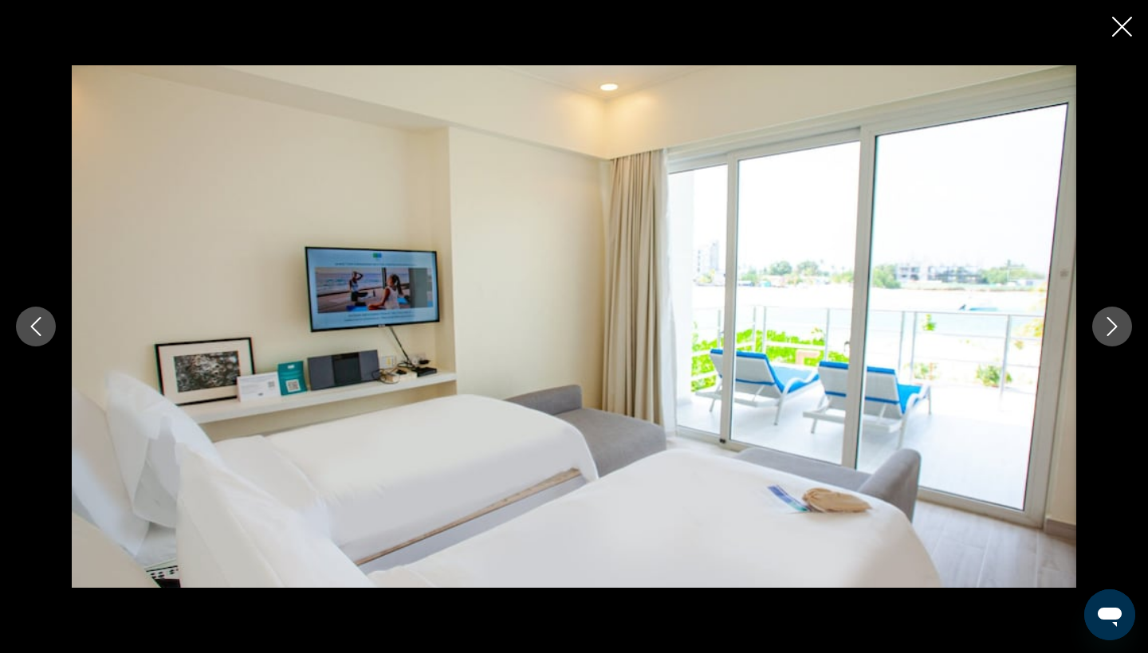
click at [1102, 335] on icon "Next image" at bounding box center [1111, 326] width 19 height 19
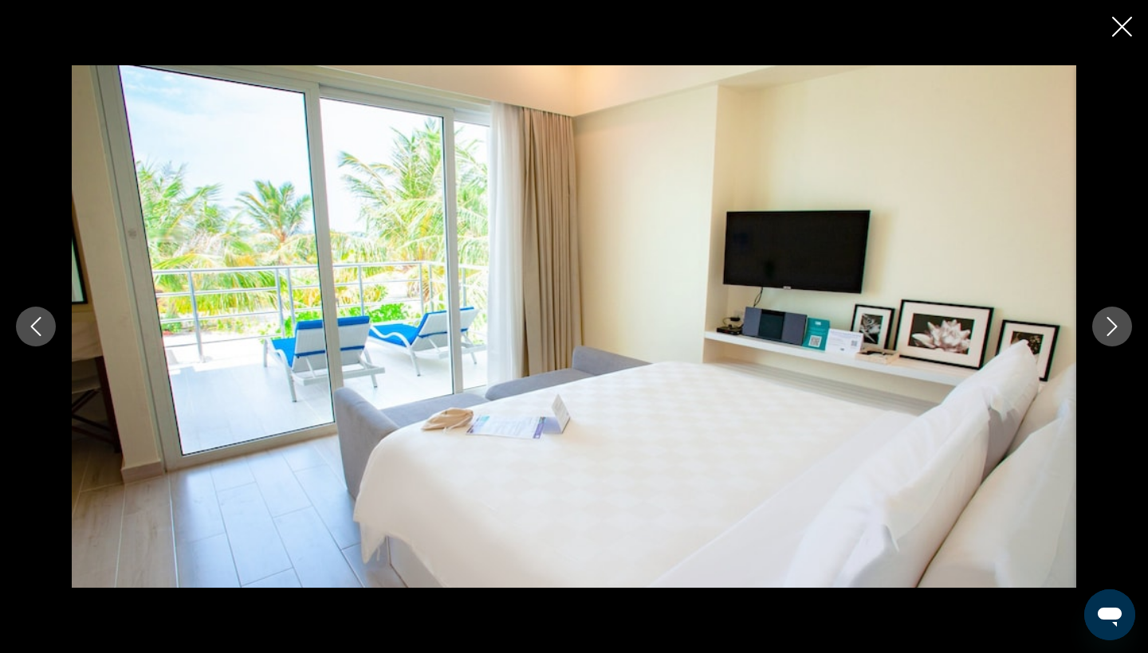
click at [1105, 331] on icon "Next image" at bounding box center [1111, 326] width 19 height 19
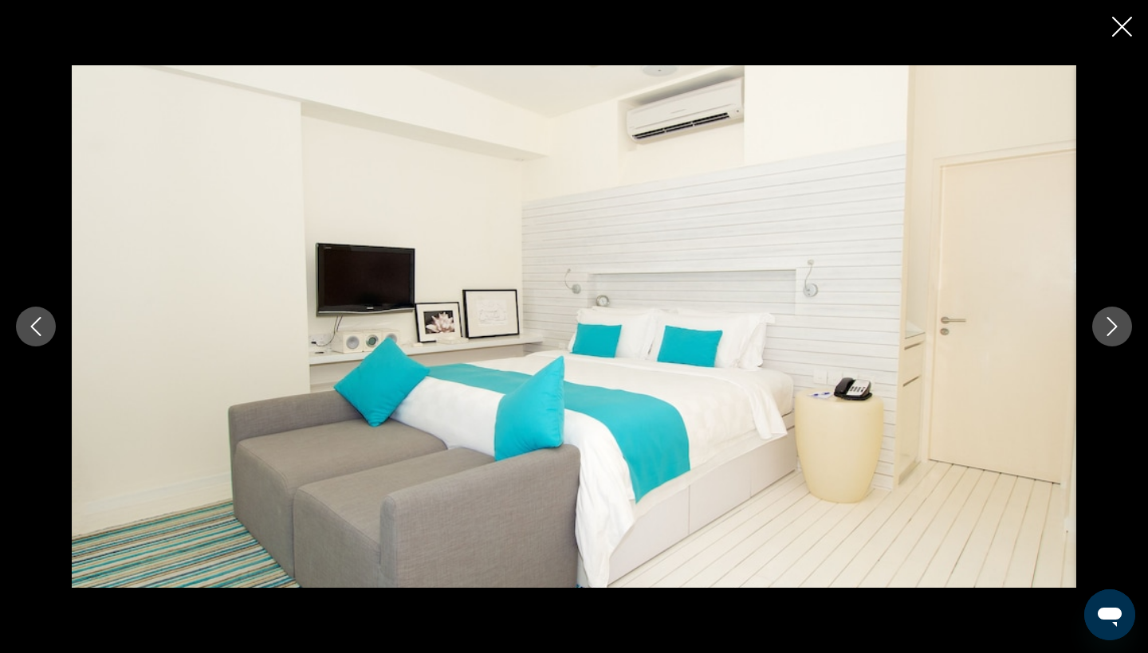
click at [1105, 331] on icon "Next image" at bounding box center [1111, 326] width 19 height 19
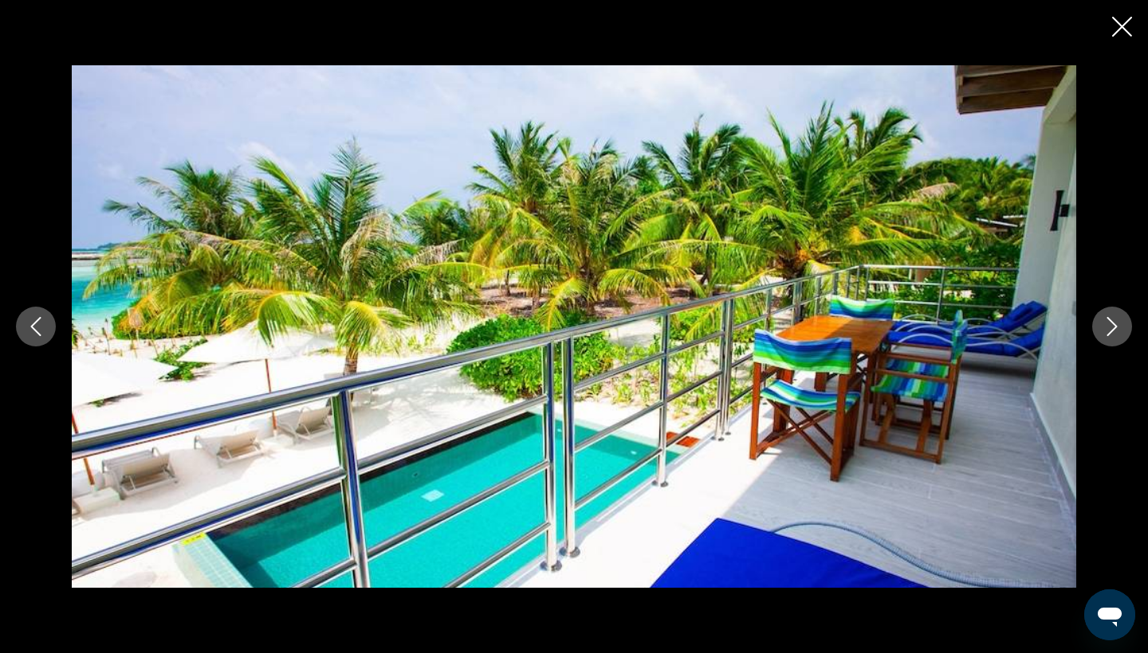
click at [1105, 331] on icon "Next image" at bounding box center [1111, 326] width 19 height 19
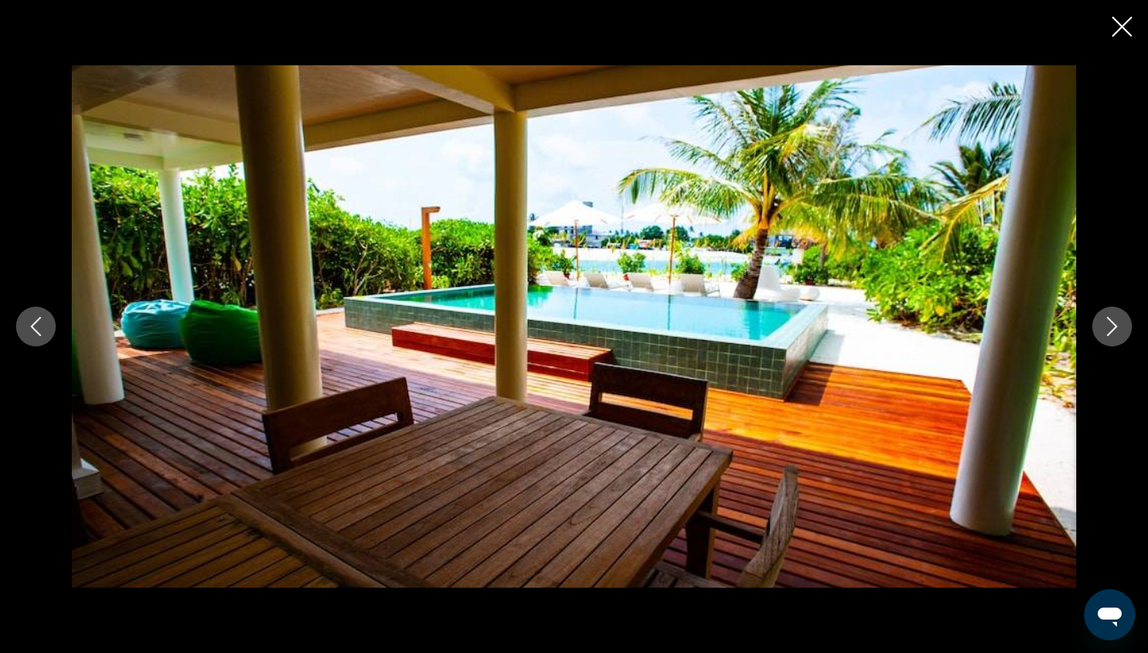
click at [1105, 331] on icon "Next image" at bounding box center [1111, 326] width 19 height 19
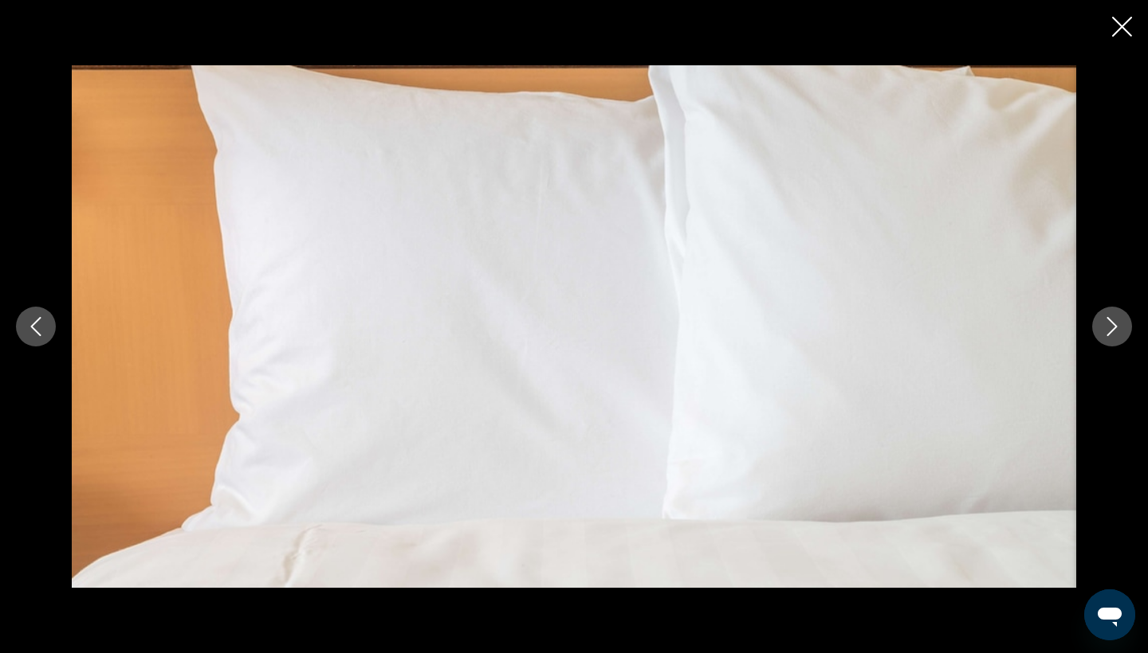
click at [1105, 331] on icon "Next image" at bounding box center [1111, 326] width 19 height 19
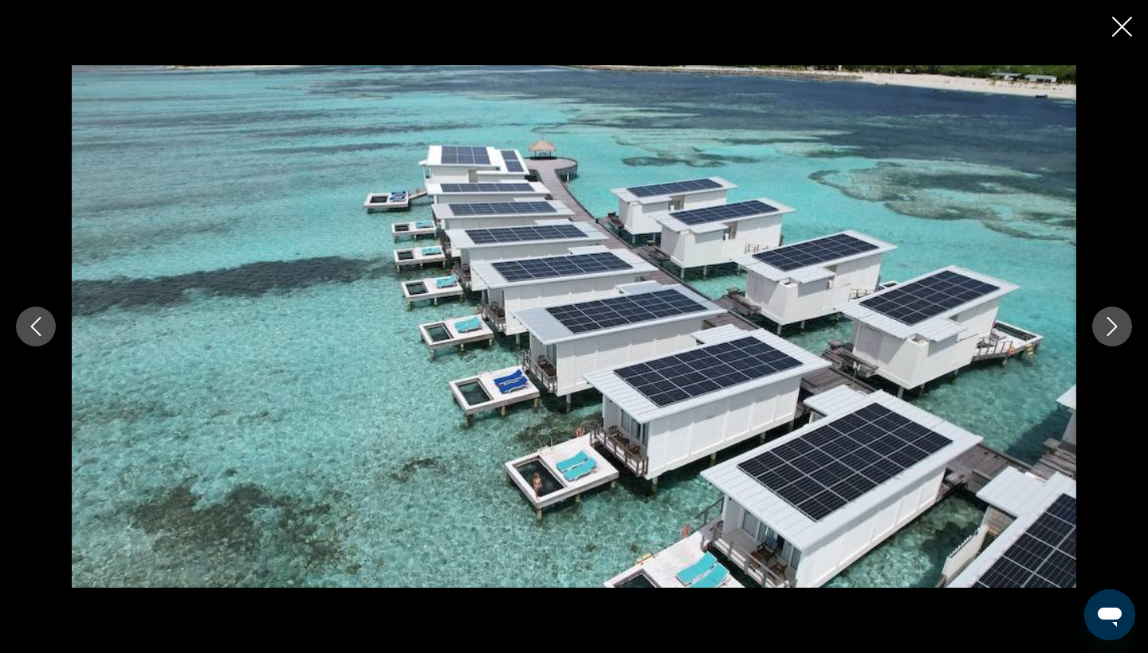
click at [1105, 331] on icon "Next image" at bounding box center [1111, 326] width 19 height 19
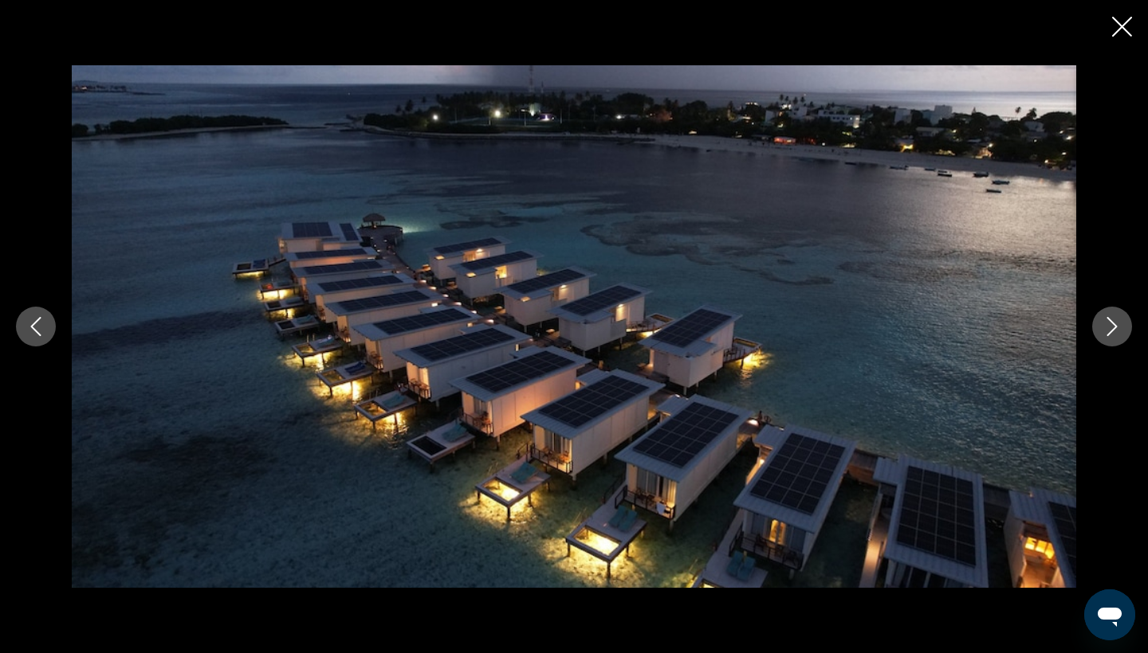
click at [41, 331] on icon "Previous image" at bounding box center [35, 326] width 19 height 19
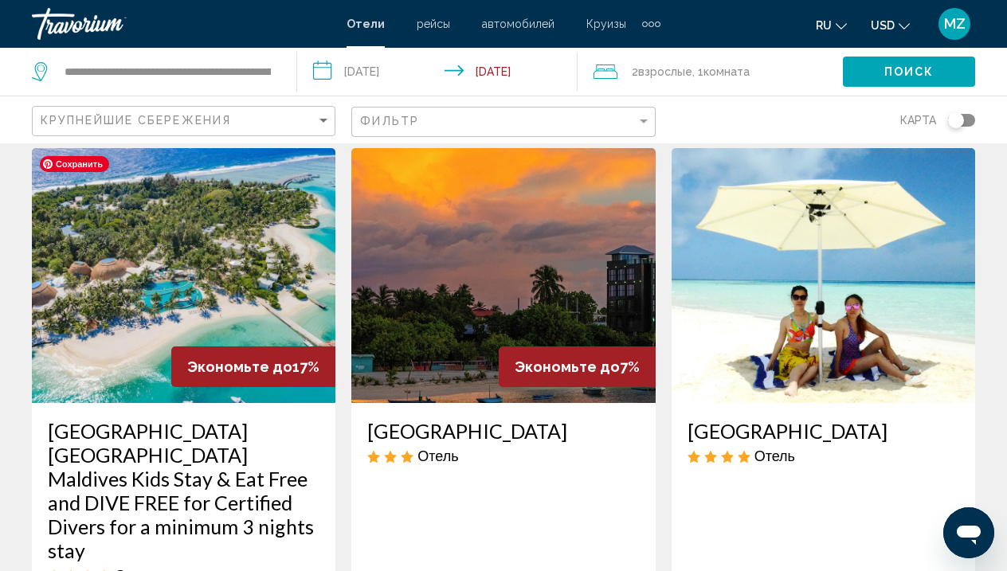
scroll to position [50, 0]
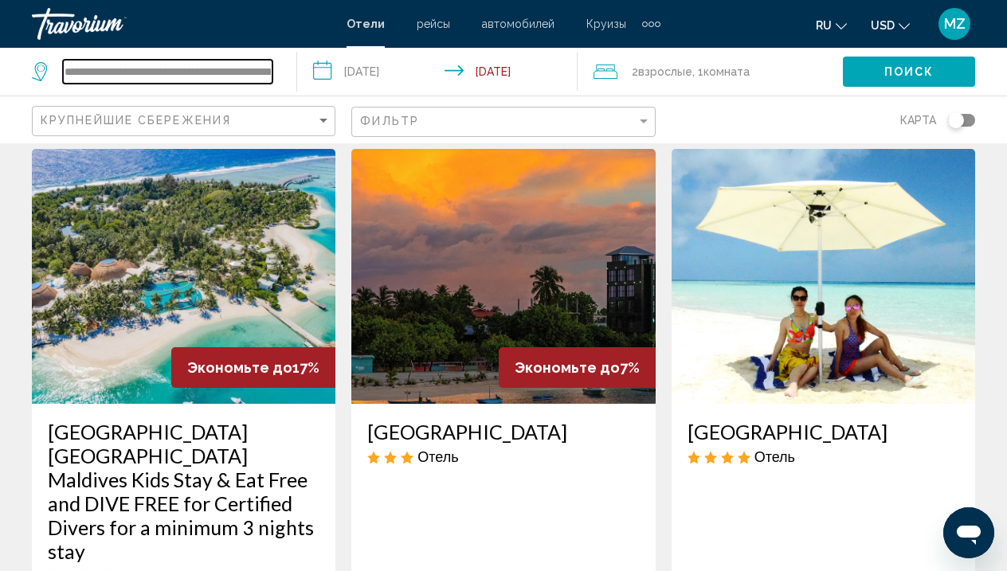
click at [267, 71] on input "**********" at bounding box center [168, 72] width 210 height 24
drag, startPoint x: 272, startPoint y: 72, endPoint x: 32, endPoint y: 59, distance: 240.2
click at [32, 59] on div "**********" at bounding box center [156, 72] width 249 height 48
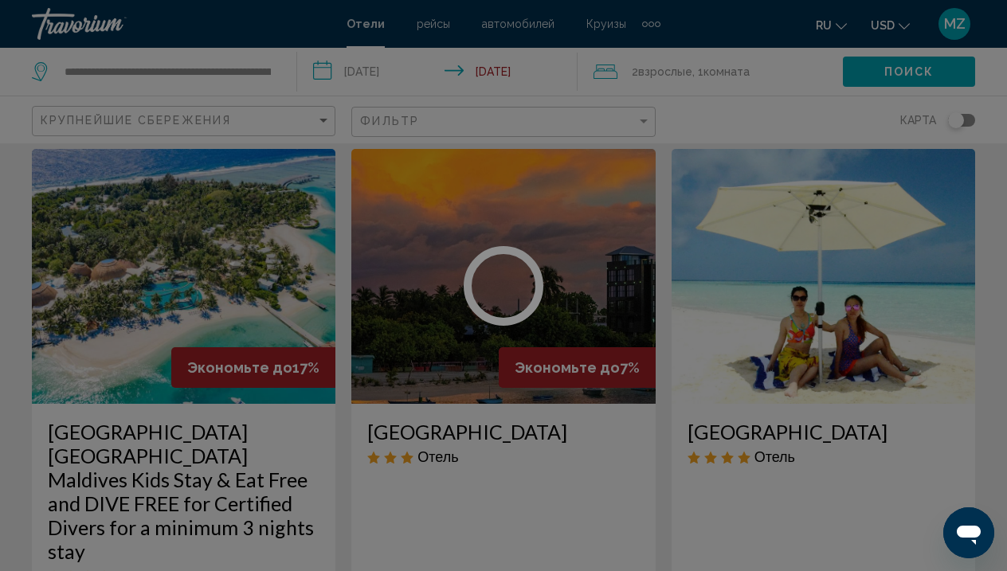
click at [271, 72] on div at bounding box center [503, 285] width 1007 height 571
click at [251, 75] on div at bounding box center [503, 285] width 1007 height 571
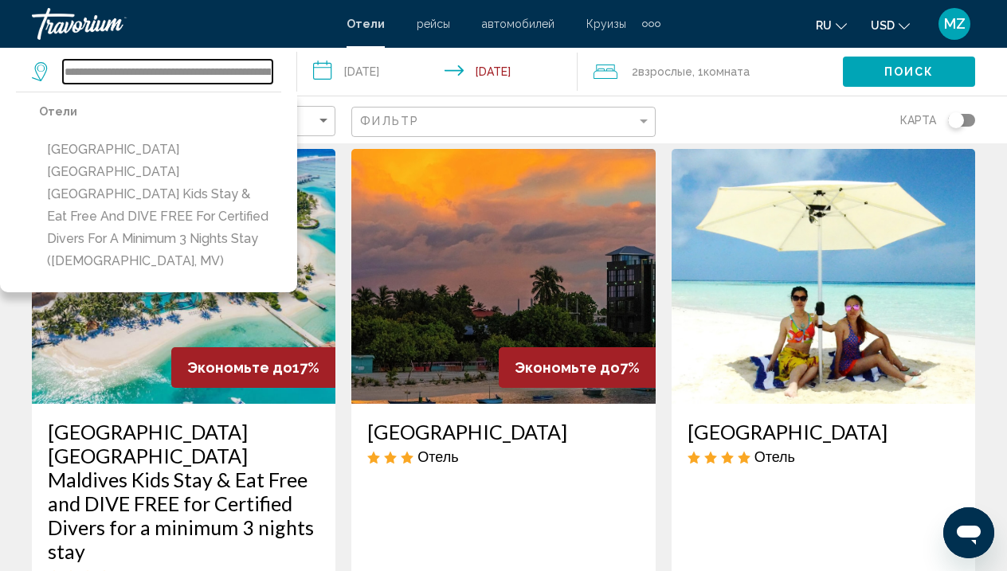
click at [235, 76] on input "**********" at bounding box center [168, 72] width 210 height 24
drag, startPoint x: 65, startPoint y: 73, endPoint x: 322, endPoint y: 80, distance: 257.5
click at [322, 80] on div "**********" at bounding box center [503, 72] width 1007 height 48
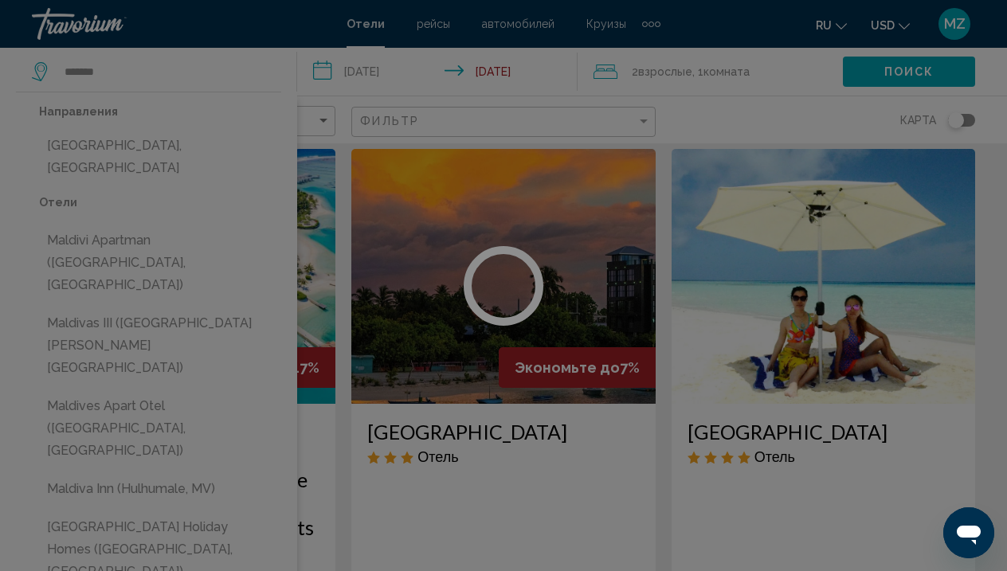
drag, startPoint x: 338, startPoint y: 95, endPoint x: 144, endPoint y: 151, distance: 201.5
click at [144, 151] on div at bounding box center [503, 285] width 1007 height 571
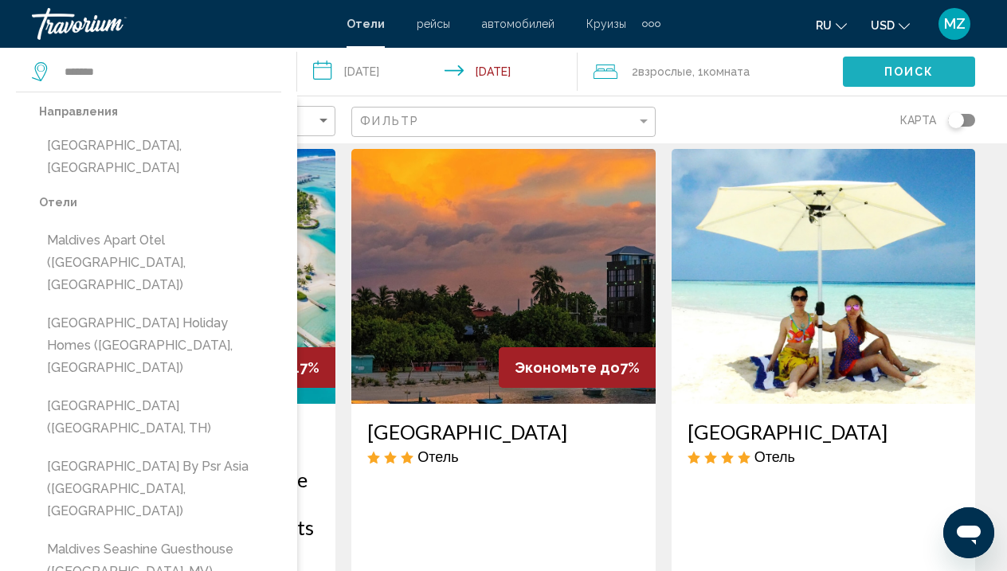
click at [926, 69] on span "Поиск" at bounding box center [910, 72] width 50 height 13
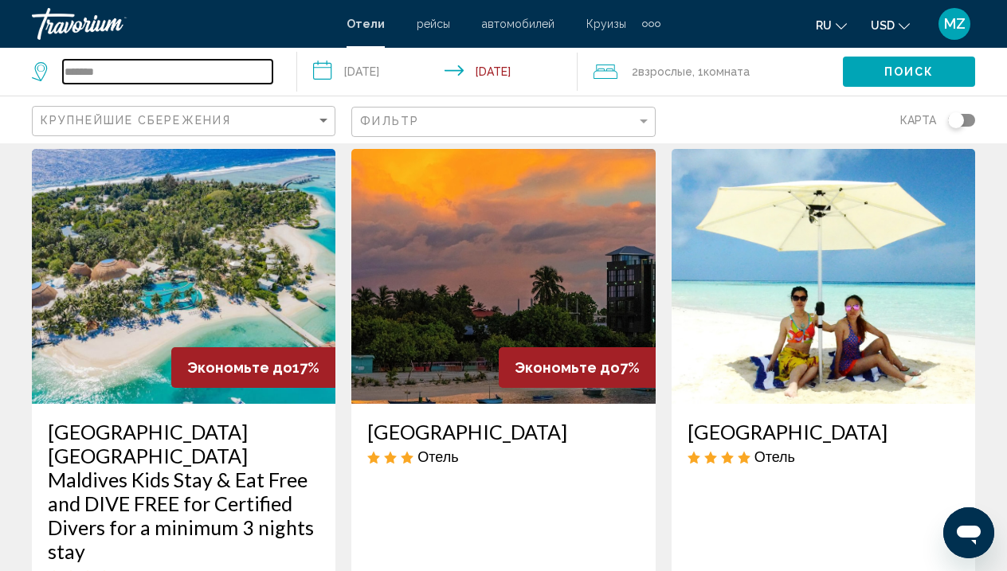
click at [227, 73] on input "*******" at bounding box center [168, 72] width 210 height 24
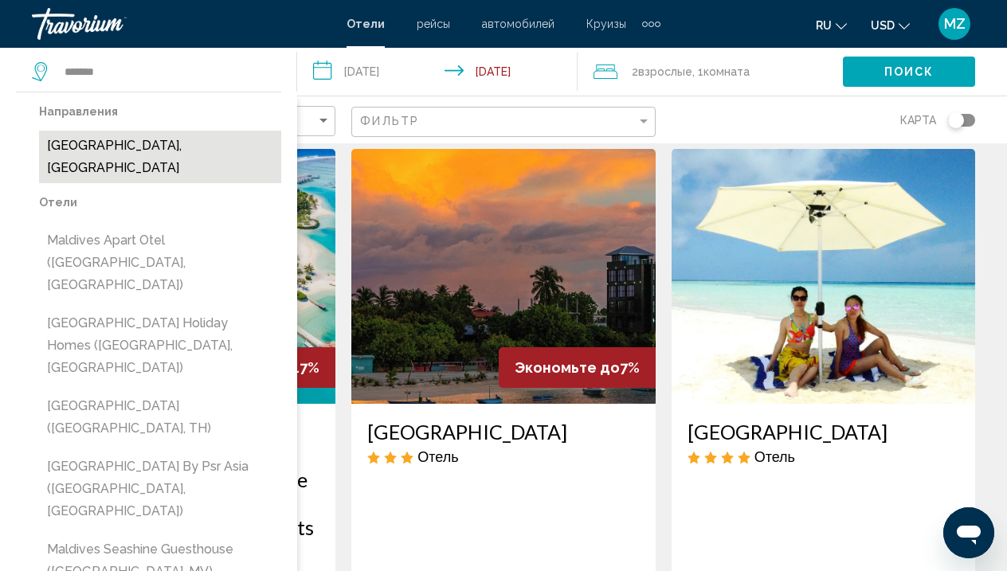
drag, startPoint x: 226, startPoint y: 74, endPoint x: 139, endPoint y: 151, distance: 116.9
click at [139, 151] on button "[GEOGRAPHIC_DATA], [GEOGRAPHIC_DATA]" at bounding box center [160, 157] width 242 height 53
type input "**********"
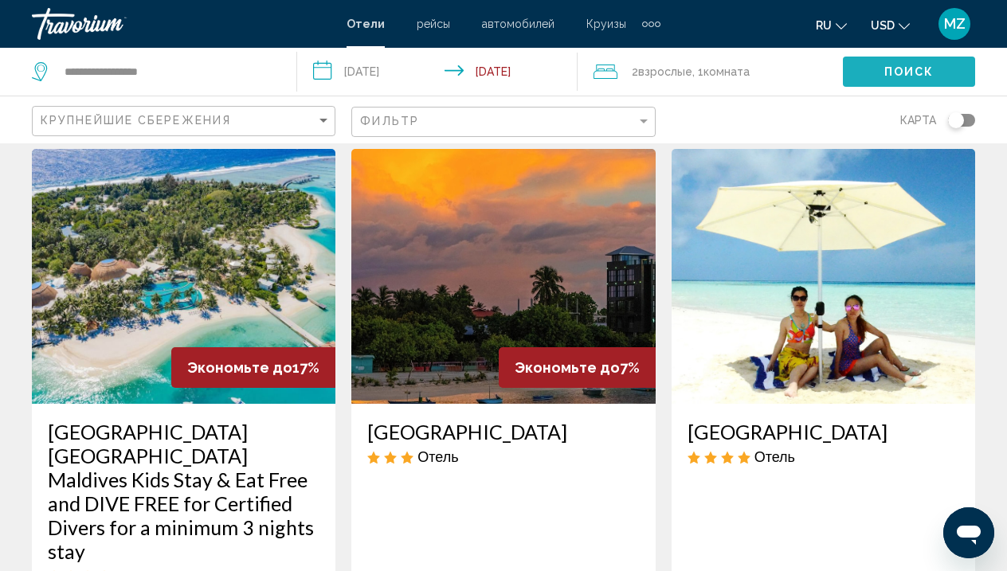
click at [889, 68] on span "Поиск" at bounding box center [910, 72] width 50 height 13
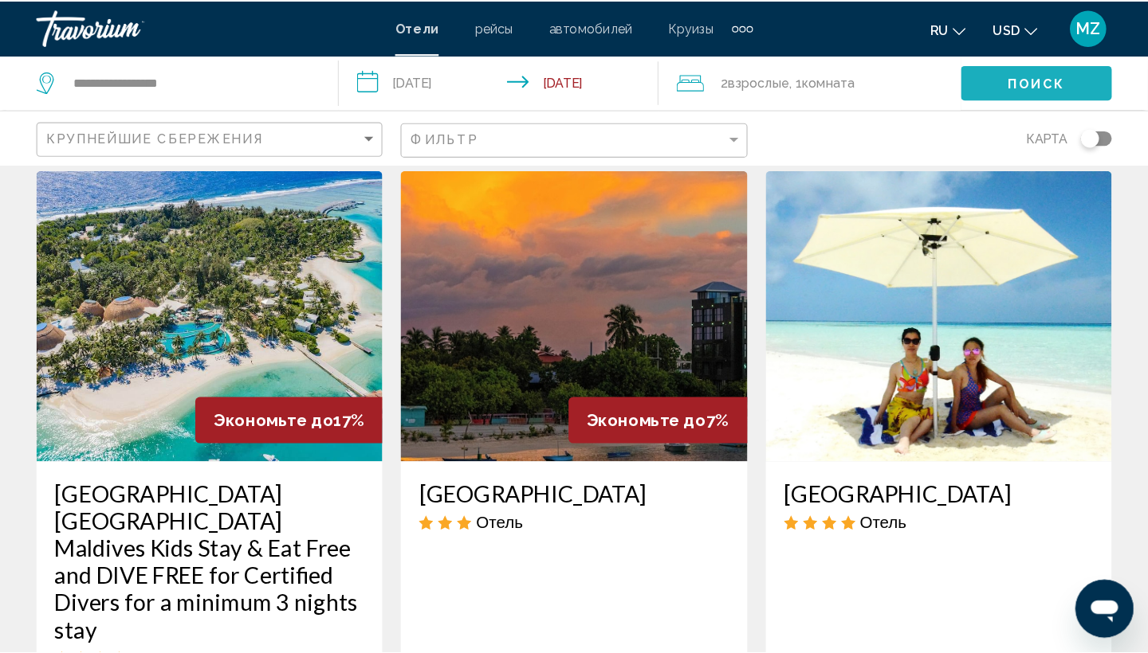
scroll to position [0, 0]
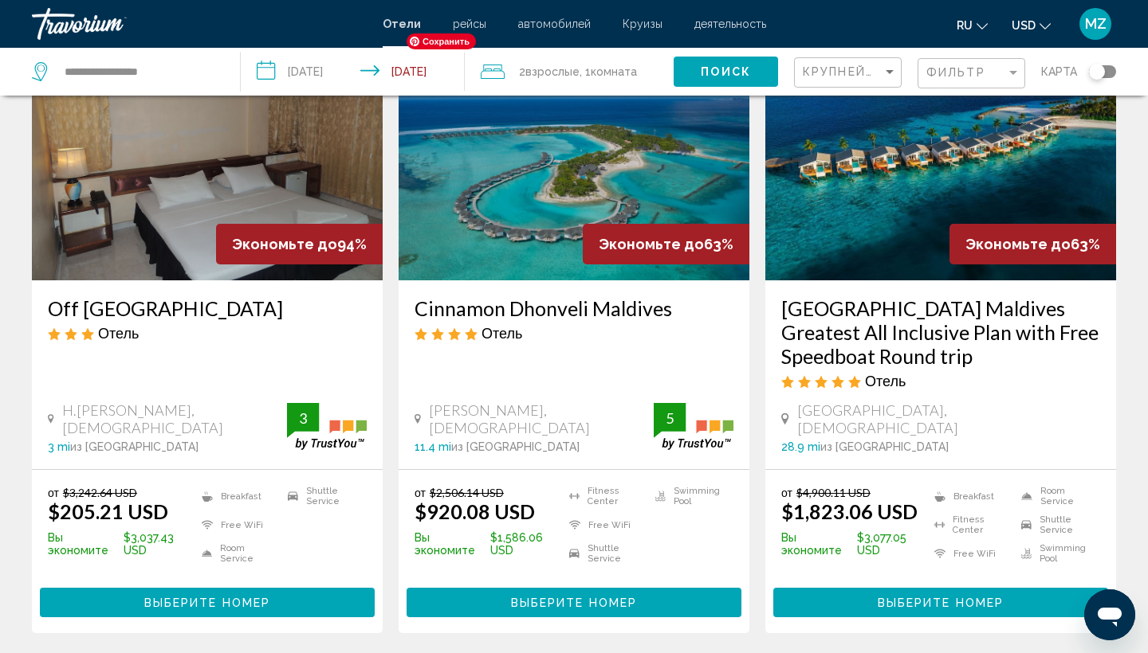
scroll to position [128, 0]
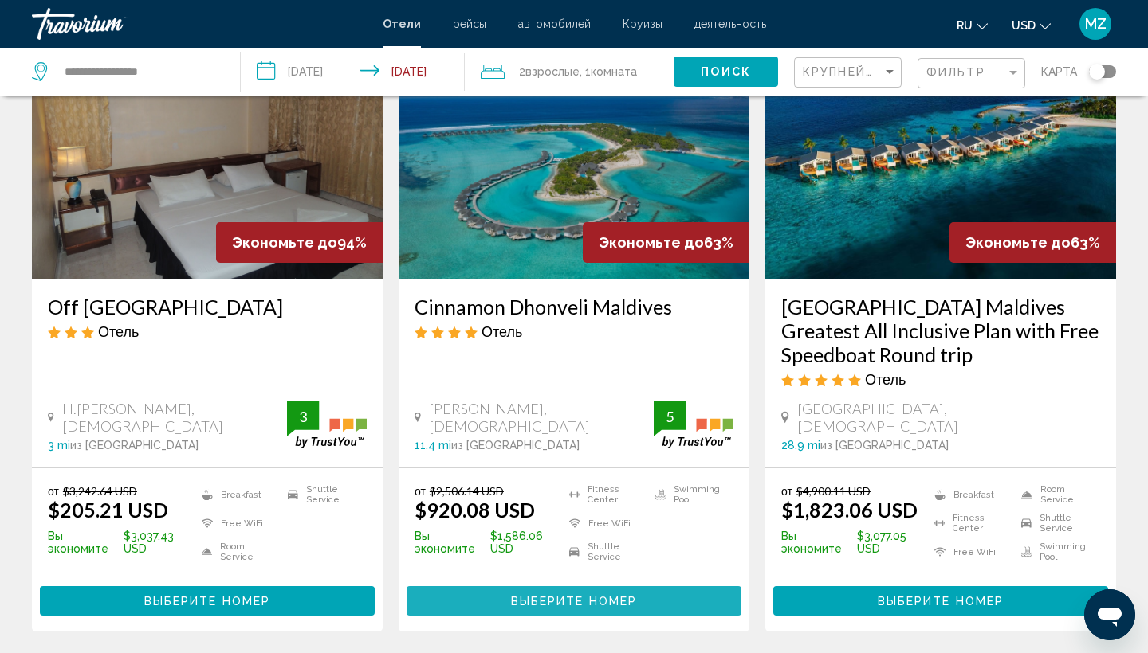
click at [584, 595] on span "Выберите номер" at bounding box center [574, 601] width 126 height 13
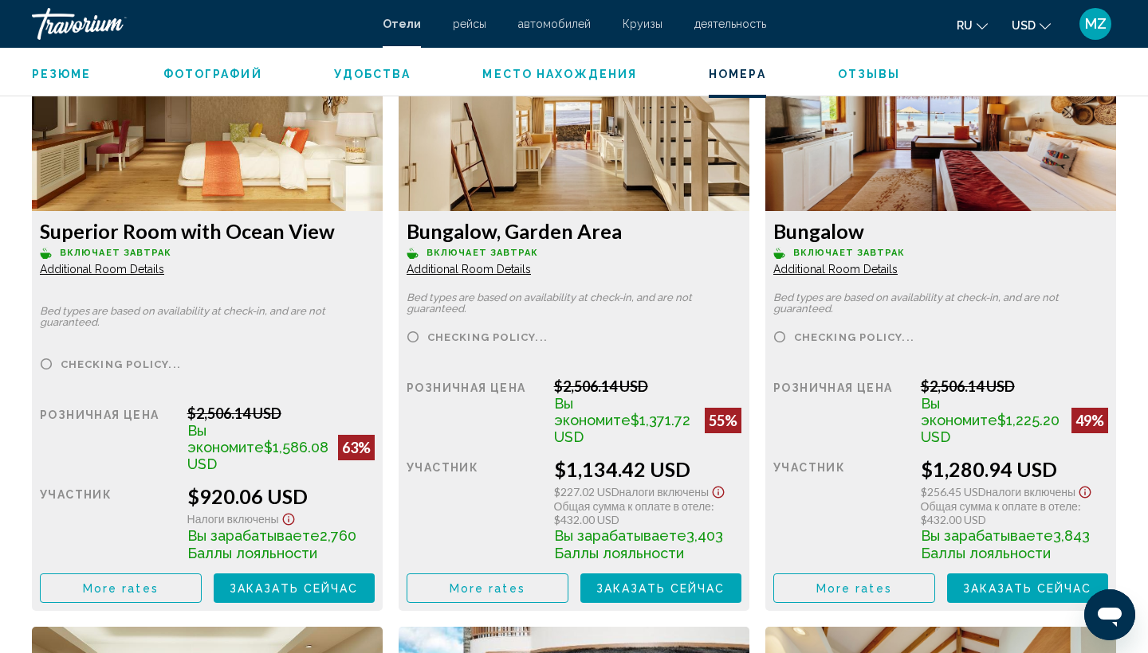
scroll to position [2228, 0]
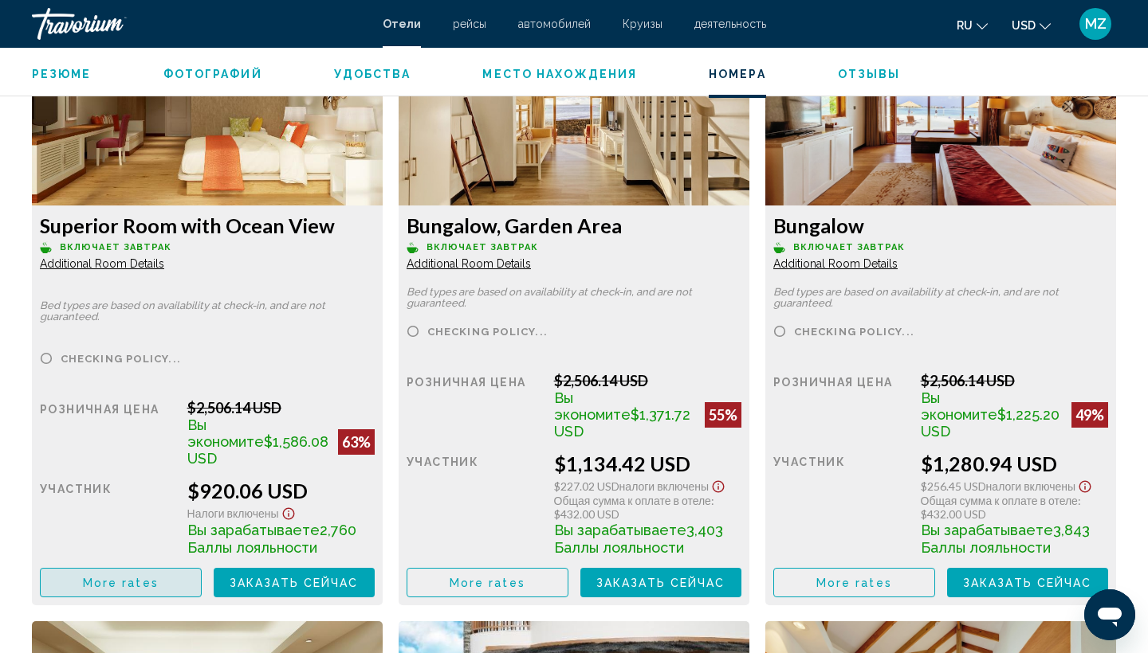
click at [160, 571] on button "More rates" at bounding box center [121, 582] width 162 height 29
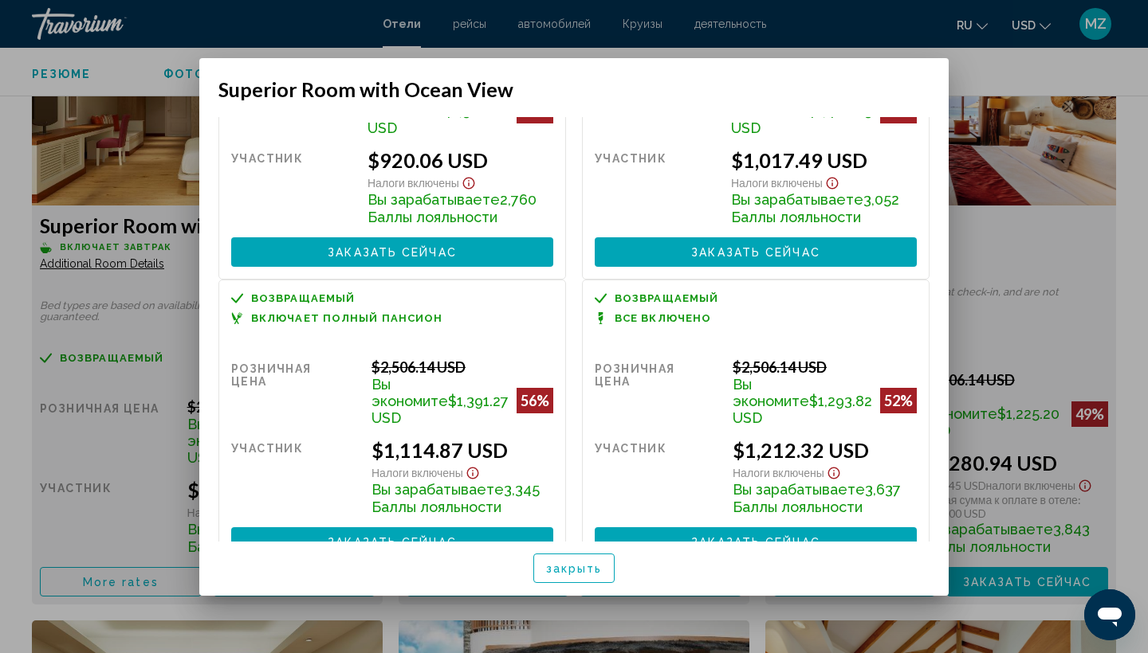
scroll to position [143, 0]
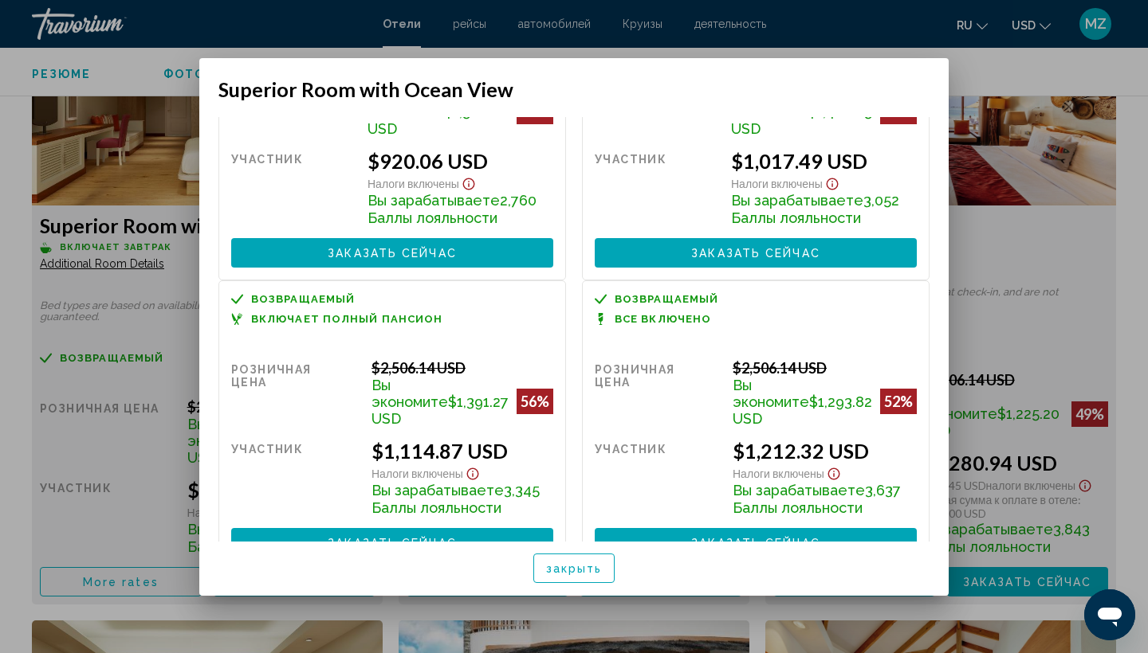
click at [571, 563] on span "закрыть" at bounding box center [574, 569] width 57 height 13
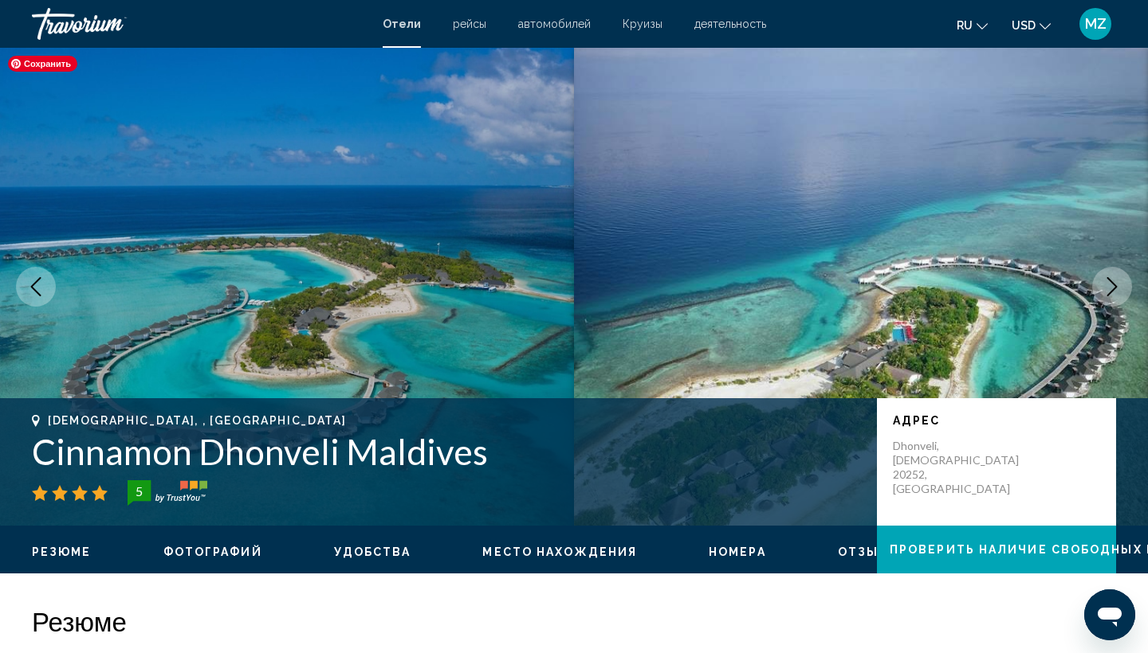
scroll to position [0, 0]
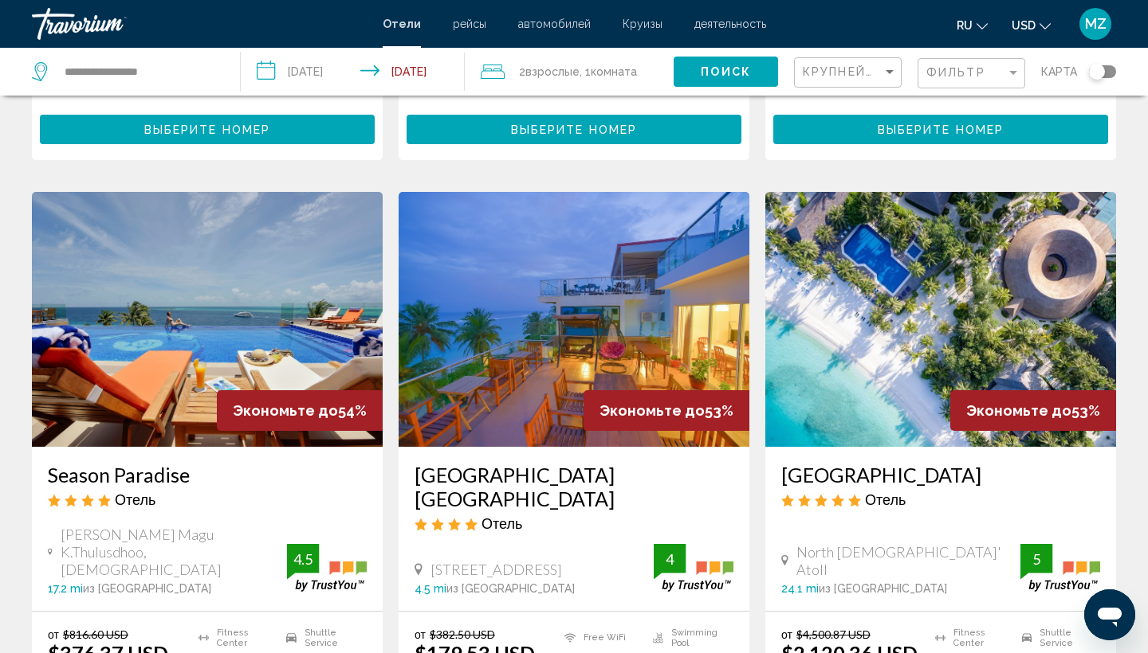
scroll to position [605, 0]
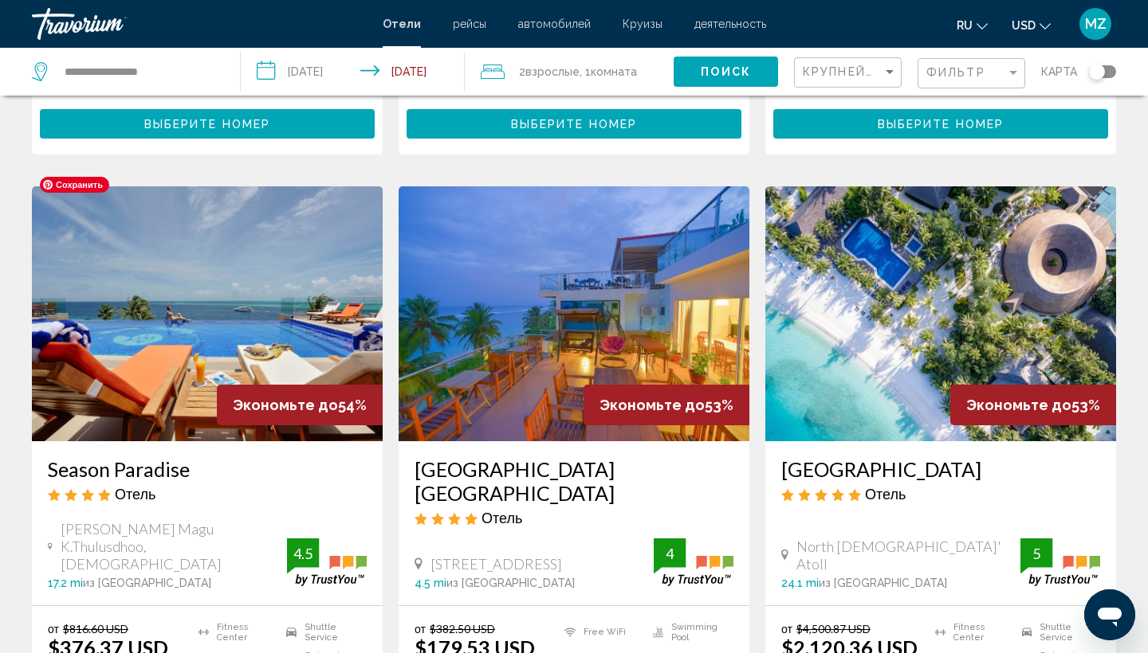
click at [185, 306] on img "Main content" at bounding box center [207, 313] width 351 height 255
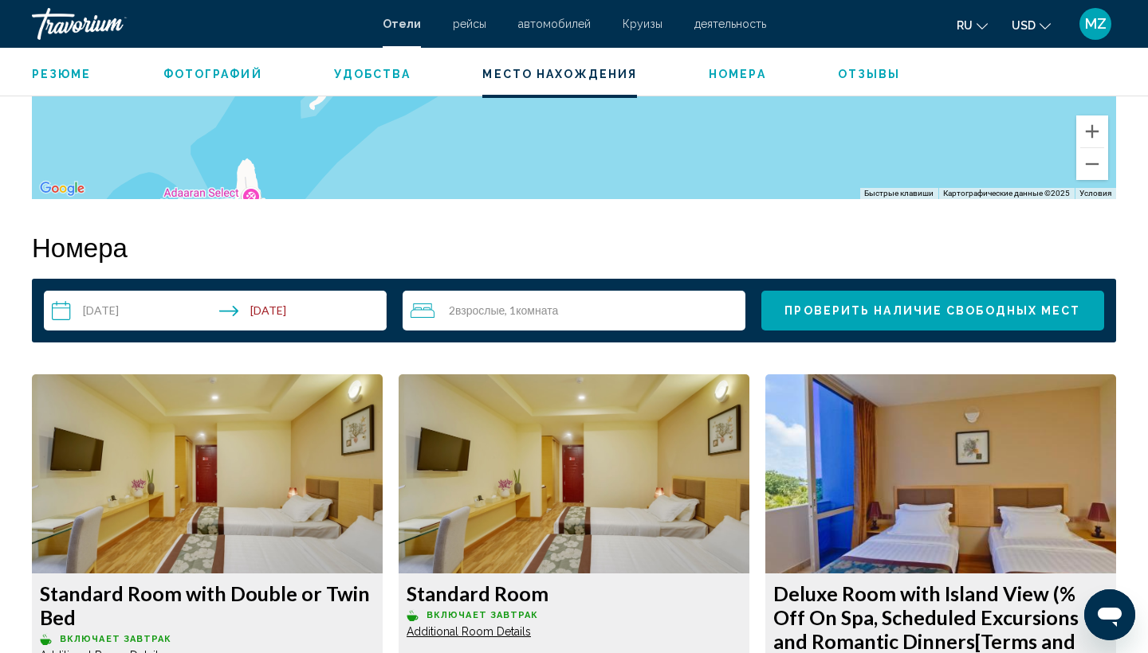
scroll to position [1872, 0]
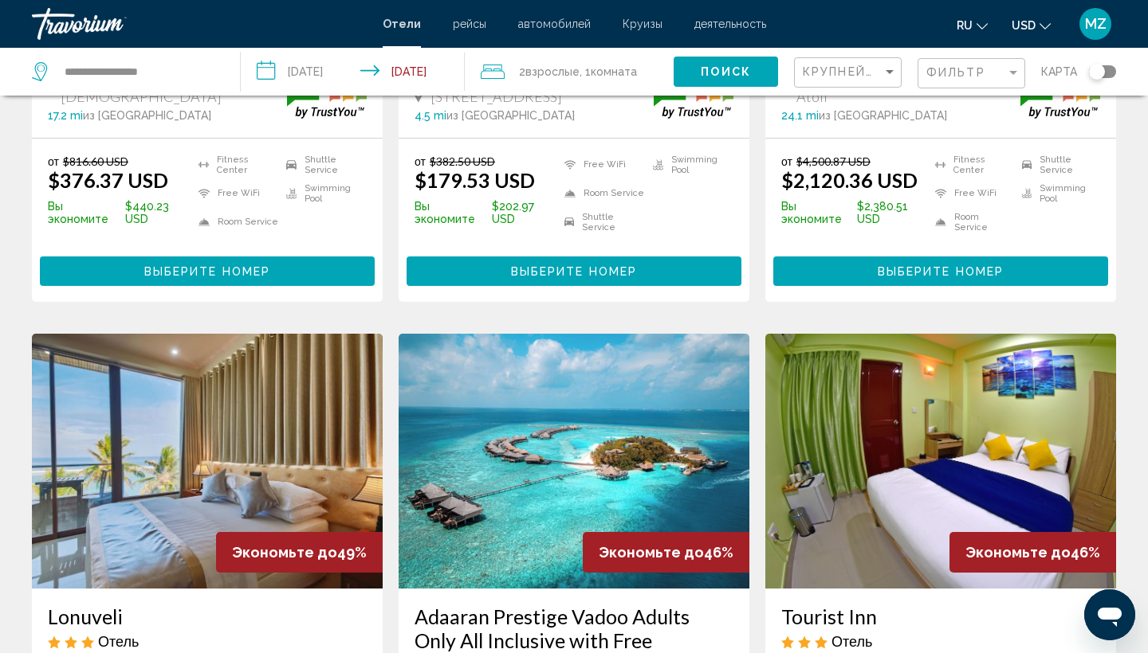
scroll to position [1085, 0]
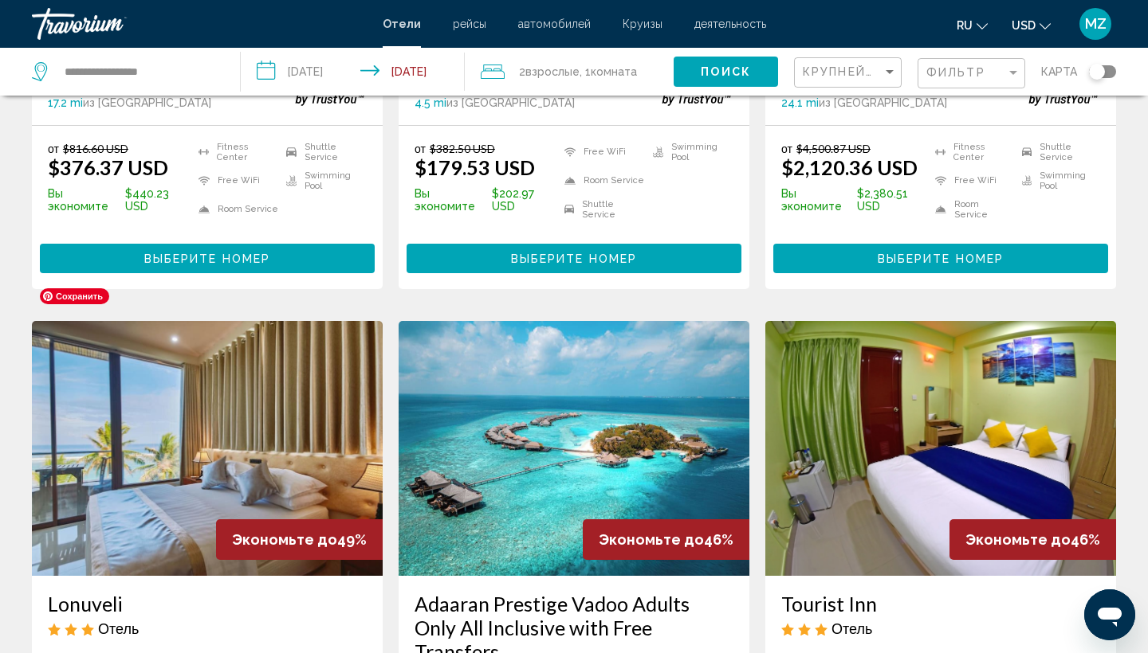
click at [320, 438] on img "Main content" at bounding box center [207, 448] width 351 height 255
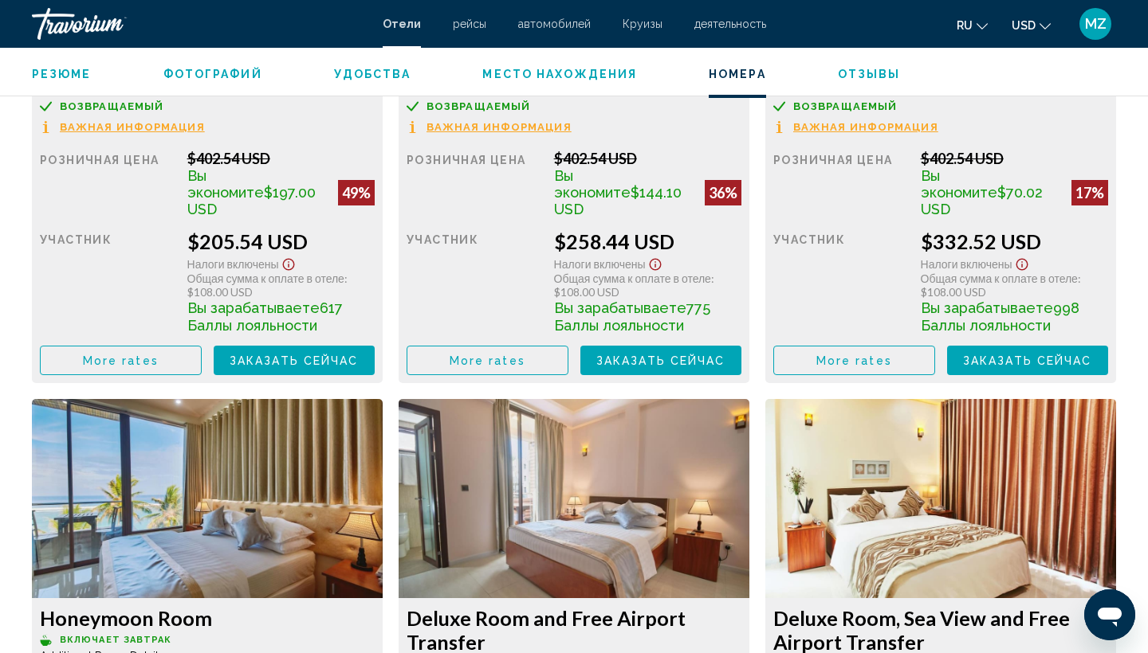
scroll to position [2476, 0]
